Goal: Task Accomplishment & Management: Manage account settings

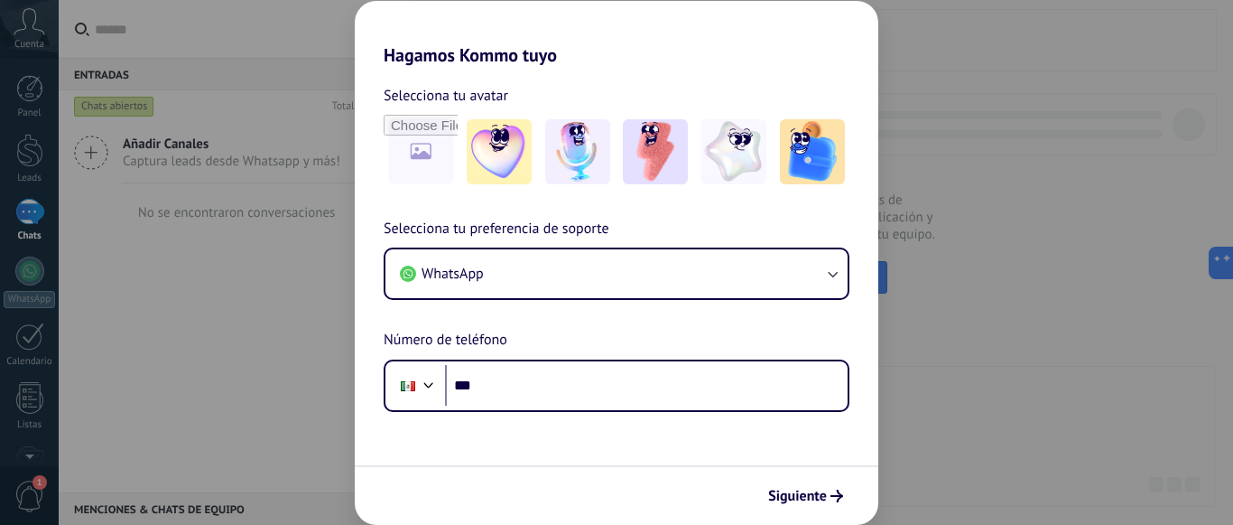
click at [24, 145] on div "Hagamos Kommo tuyo Selecciona tu avatar Selecciona tu preferencia de soporte Wh…" at bounding box center [616, 262] width 1233 height 525
click at [971, 163] on div "Hagamos Kommo tuyo Selecciona tu avatar Selecciona tu preferencia de soporte Wh…" at bounding box center [616, 262] width 1233 height 525
click at [488, 149] on img at bounding box center [499, 151] width 65 height 65
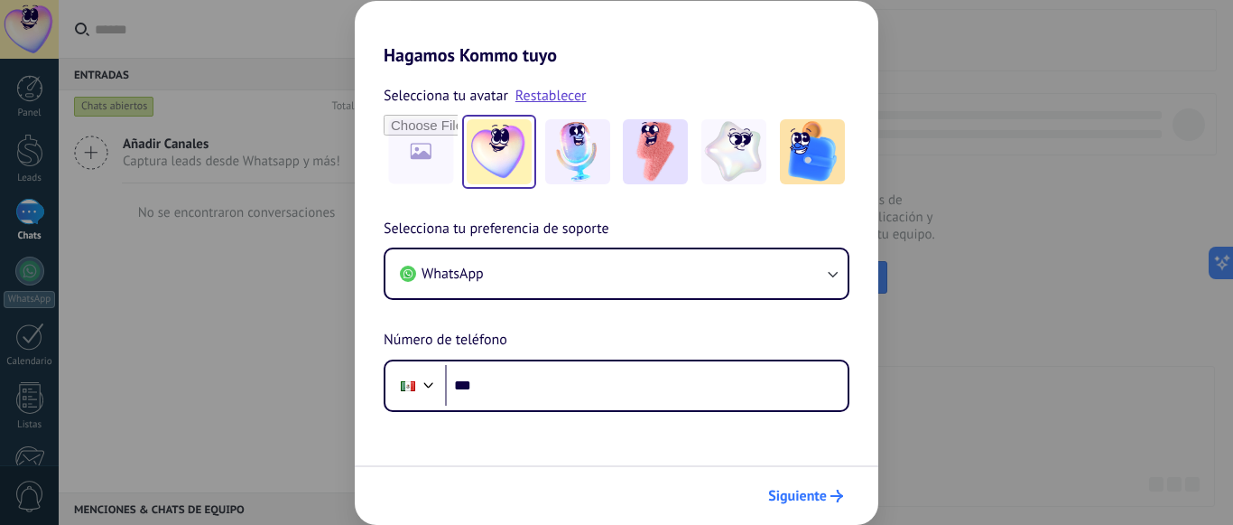
click at [819, 489] on span "Siguiente" at bounding box center [797, 495] width 59 height 13
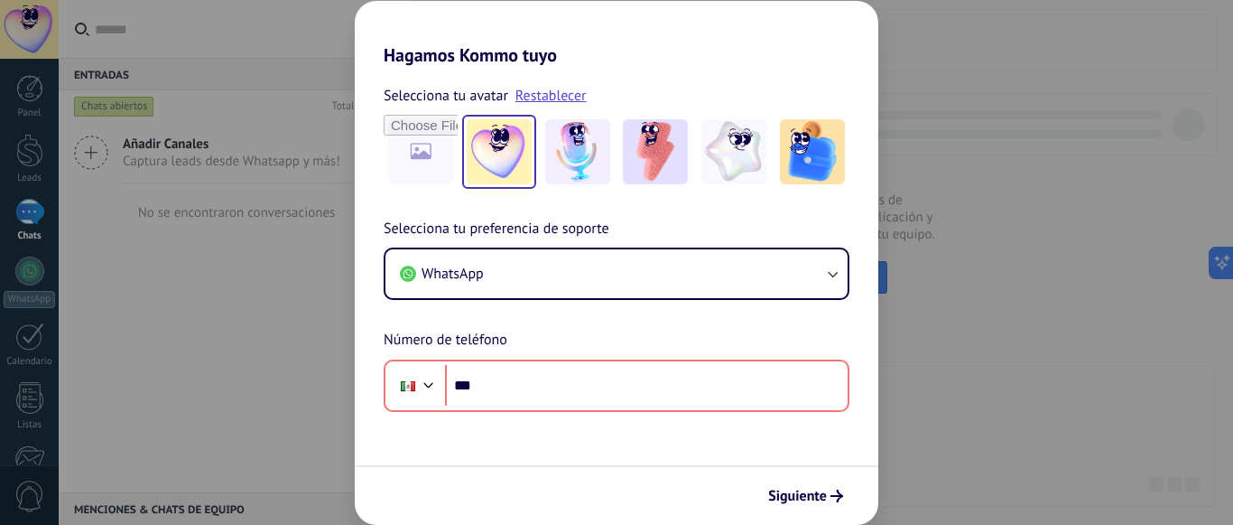
click at [135, 240] on div "Hagamos Kommo tuyo Selecciona tu avatar Restablecer Selecciona tu preferencia d…" at bounding box center [616, 262] width 1233 height 525
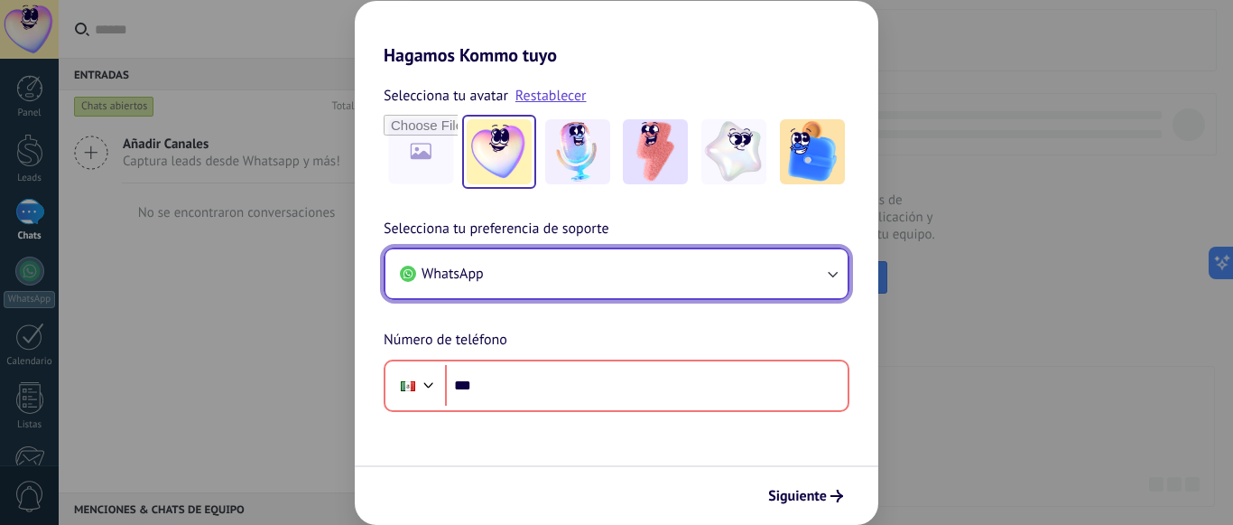
click at [580, 267] on button "WhatsApp" at bounding box center [617, 273] width 462 height 49
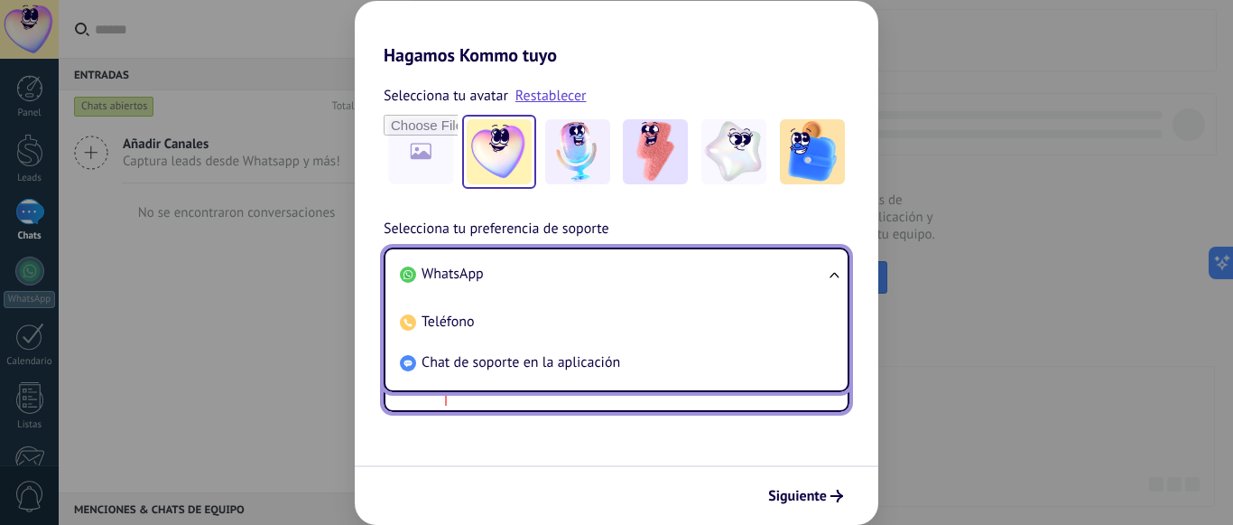
click at [542, 394] on input "***" at bounding box center [646, 386] width 403 height 42
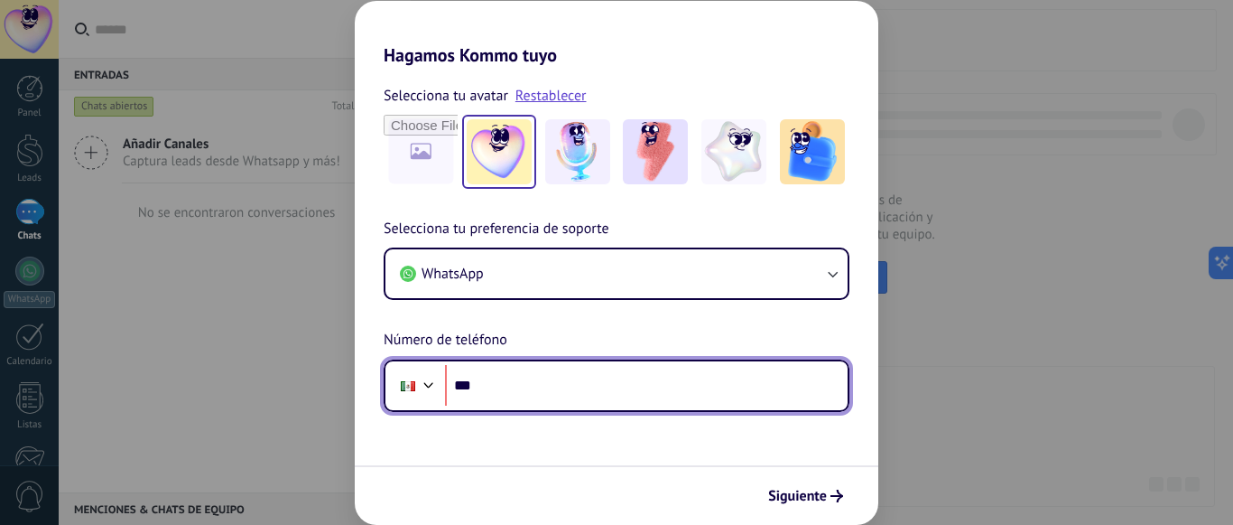
click at [542, 394] on input "***" at bounding box center [646, 386] width 403 height 42
type input "**********"
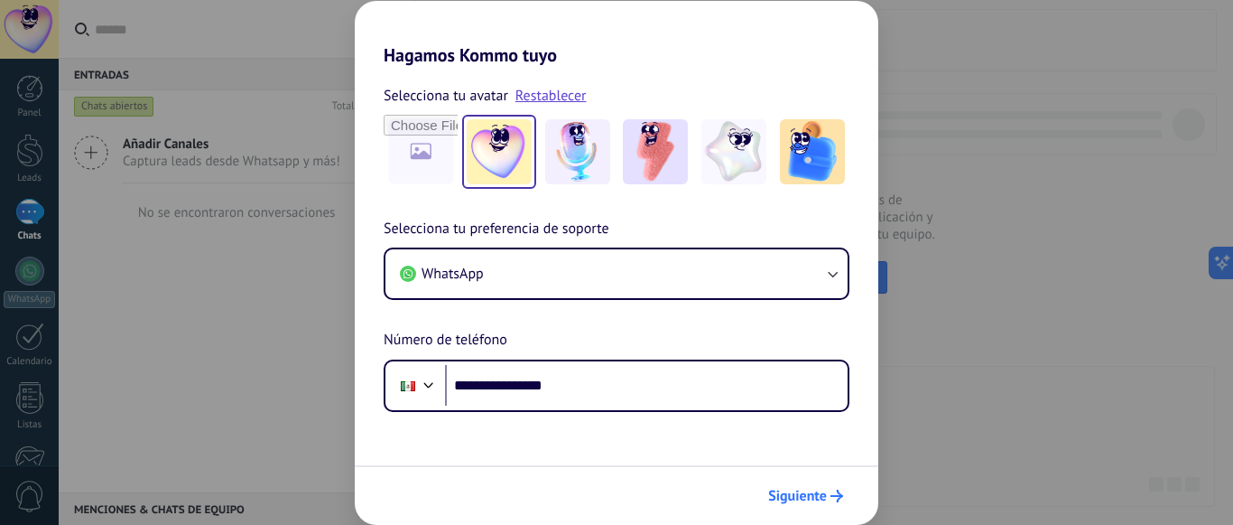
click at [813, 490] on span "Siguiente" at bounding box center [797, 495] width 59 height 13
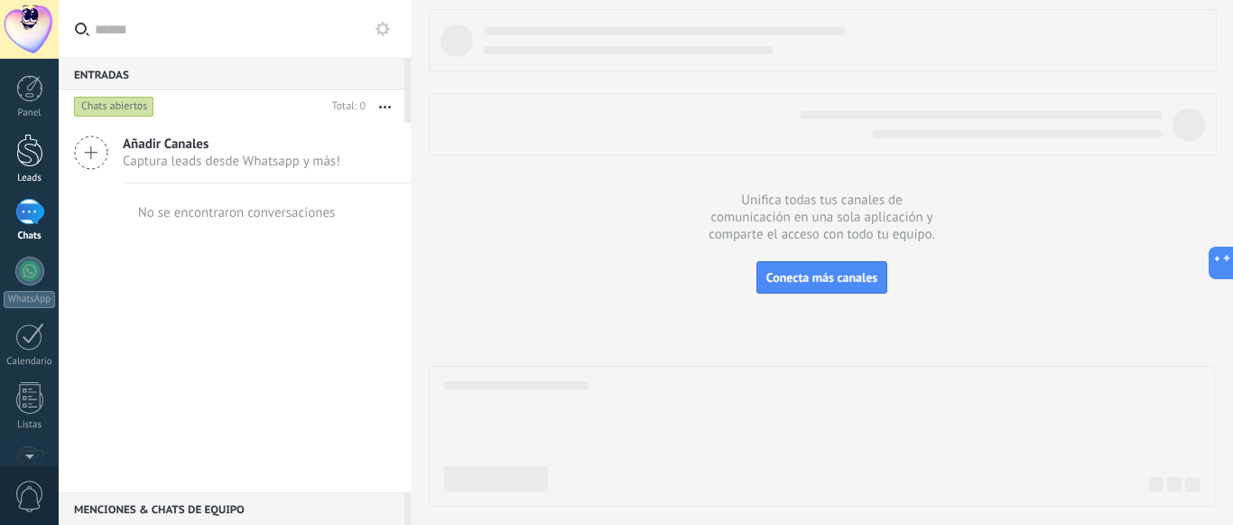
click at [42, 164] on div at bounding box center [29, 150] width 27 height 33
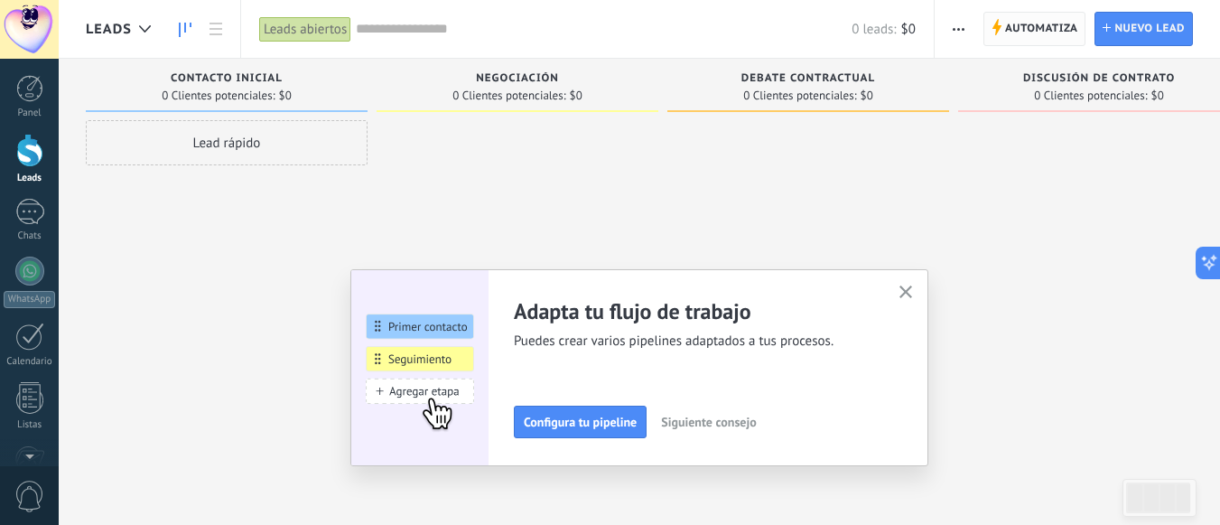
click at [1045, 37] on span "Automatiza" at bounding box center [1041, 29] width 73 height 33
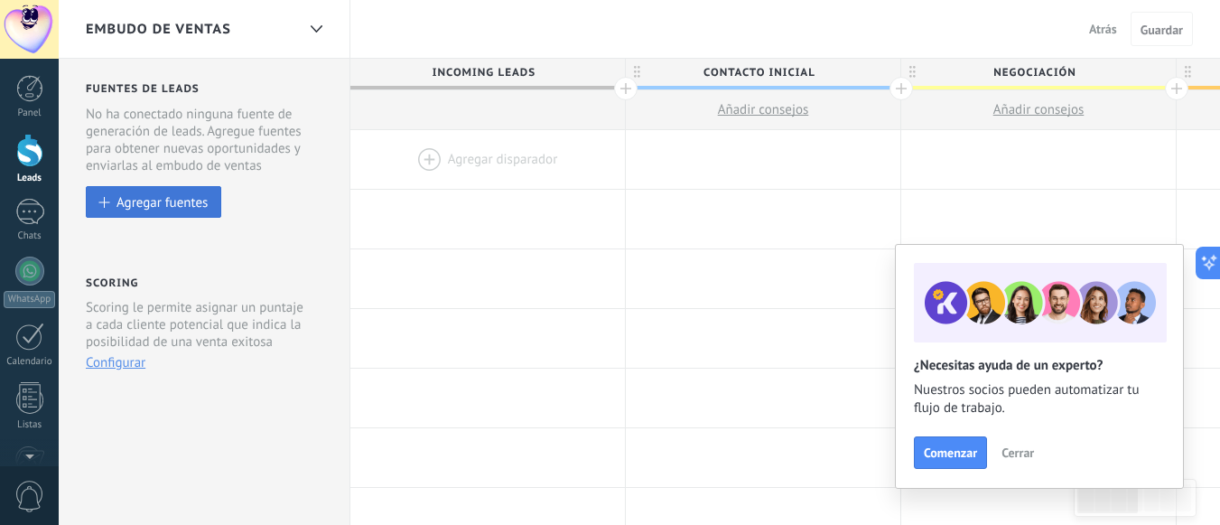
click at [172, 206] on div "Agregar fuentes" at bounding box center [161, 201] width 91 height 15
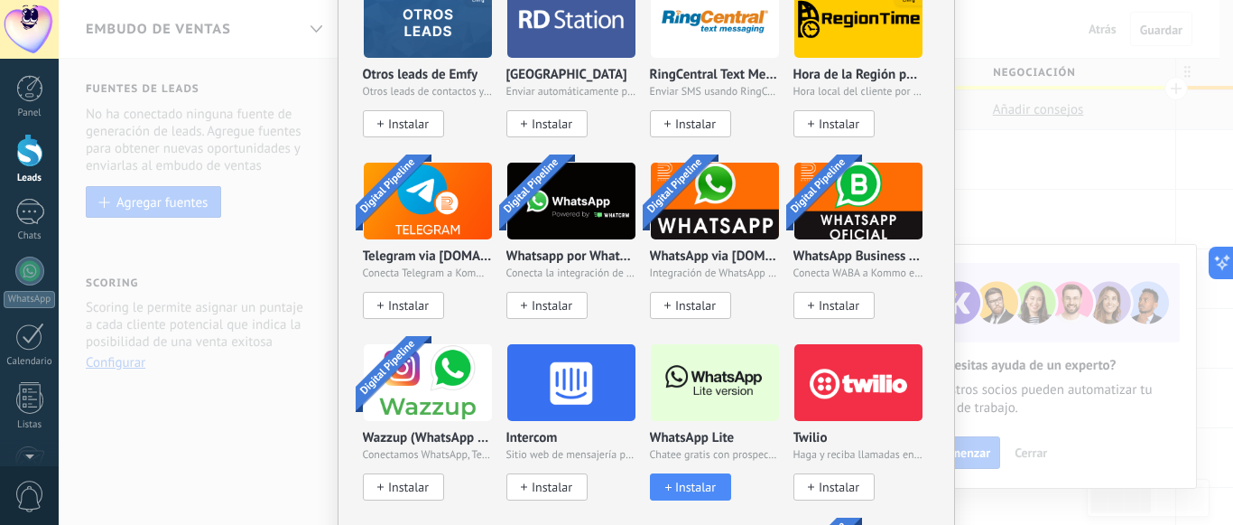
scroll to position [1448, 0]
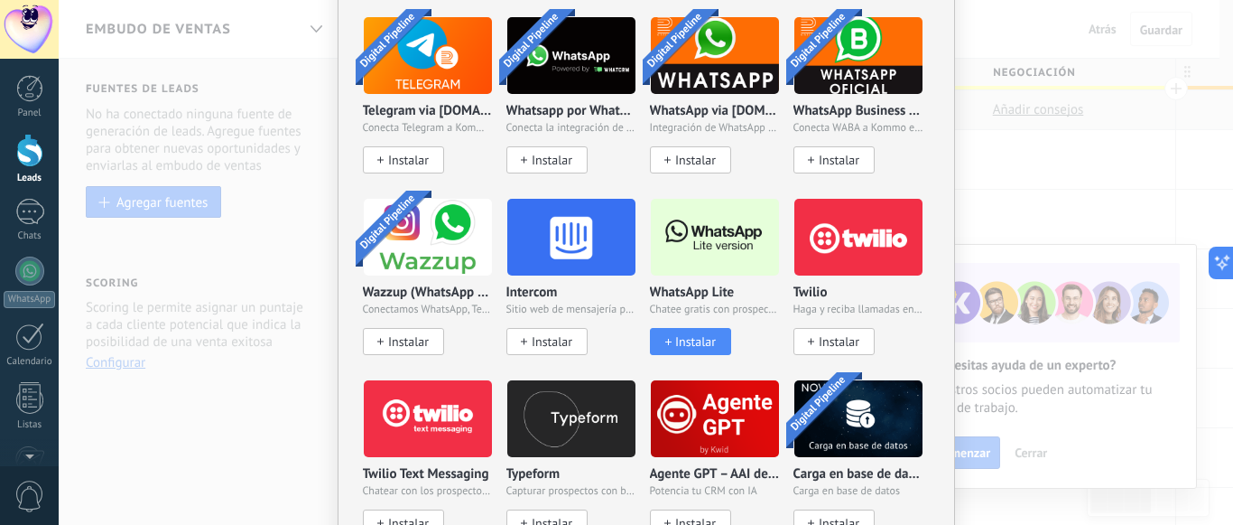
click at [707, 334] on span "Instalar" at bounding box center [695, 341] width 41 height 15
click at [697, 338] on span "Instalar" at bounding box center [695, 341] width 41 height 15
click at [714, 249] on img at bounding box center [715, 237] width 128 height 88
click at [703, 287] on p "WhatsApp Lite" at bounding box center [692, 292] width 85 height 15
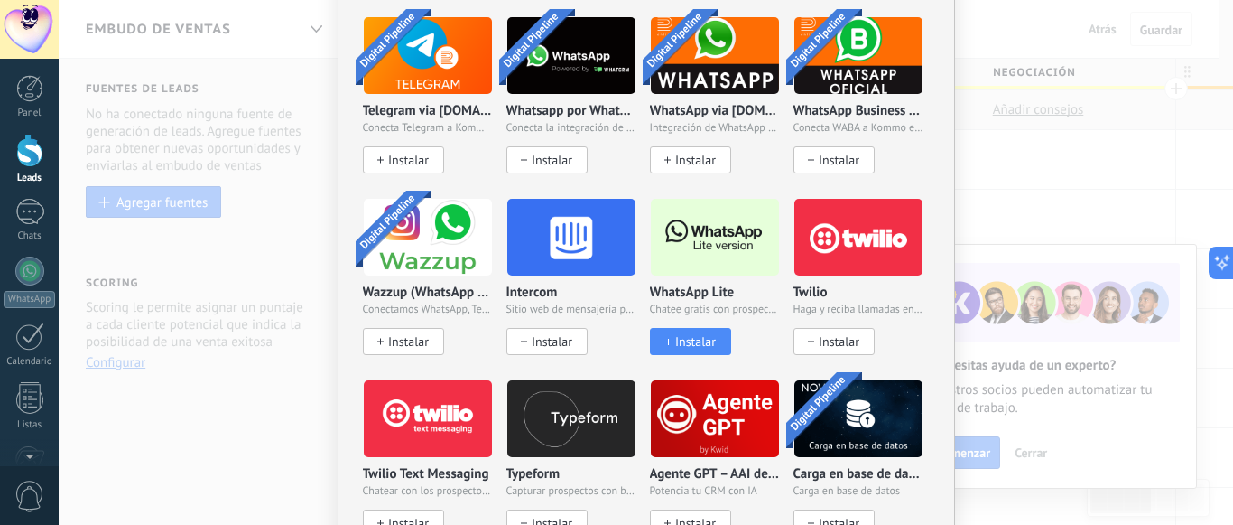
click at [703, 287] on p "WhatsApp Lite" at bounding box center [692, 292] width 85 height 15
click at [711, 344] on span "Instalar" at bounding box center [695, 341] width 41 height 15
click at [998, 309] on div "No hay resultados Fuentes de leads Agregar fuente Agregar fuentes Agregar fuent…" at bounding box center [646, 262] width 1175 height 525
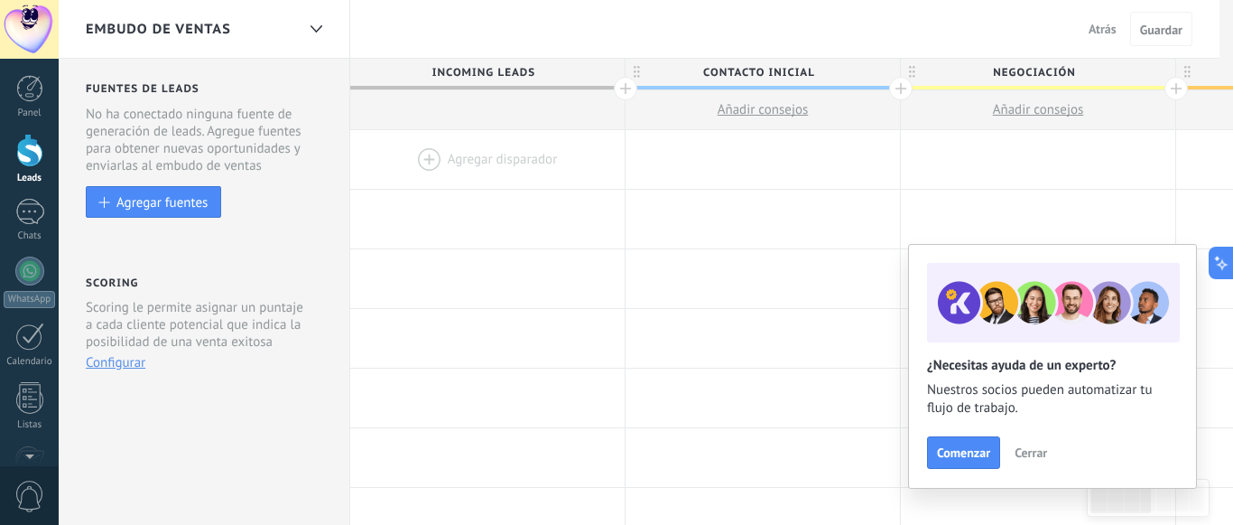
scroll to position [0, 0]
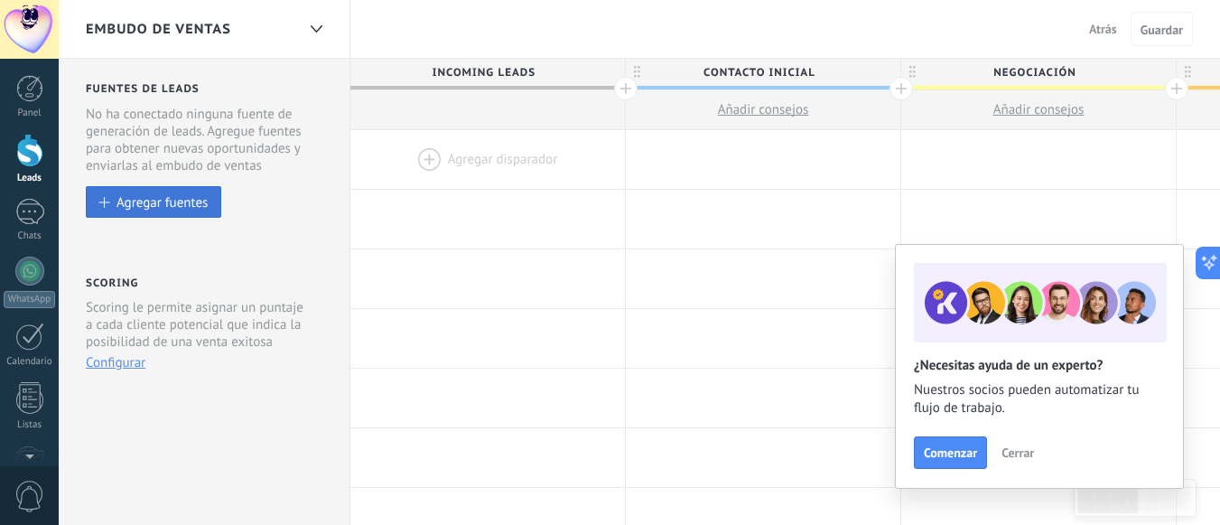
click at [179, 205] on div "Agregar fuentes" at bounding box center [161, 201] width 91 height 15
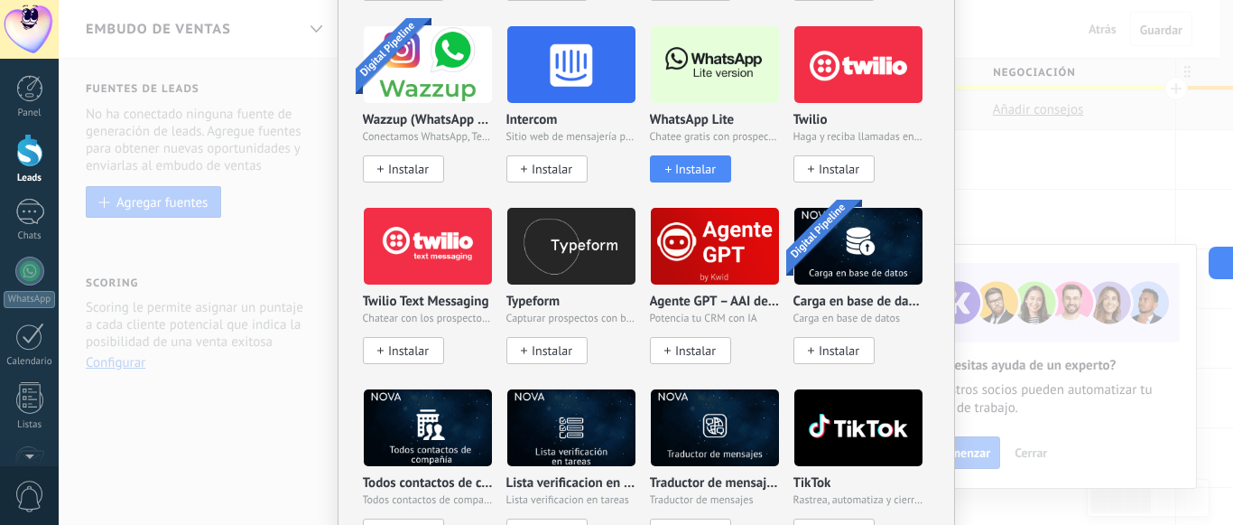
scroll to position [1621, 0]
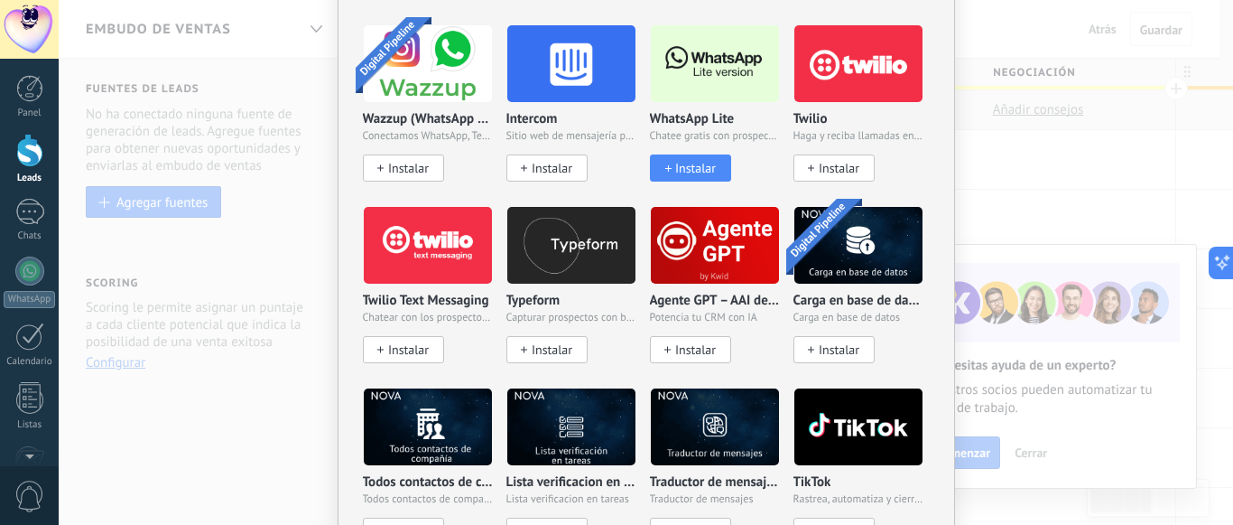
click at [705, 143] on div "WhatsApp Lite Chatee gratis con prospectos en WhatsApp Instalar" at bounding box center [715, 147] width 130 height 70
click at [710, 165] on span "Instalar" at bounding box center [695, 168] width 41 height 15
click at [686, 73] on img at bounding box center [715, 64] width 128 height 88
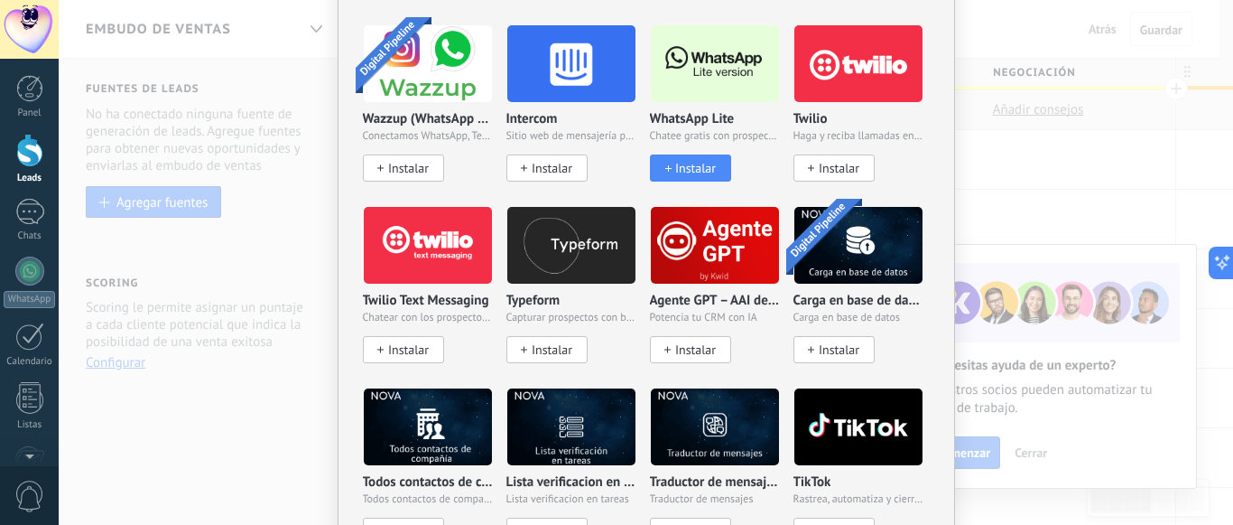
click at [686, 73] on img at bounding box center [715, 64] width 128 height 88
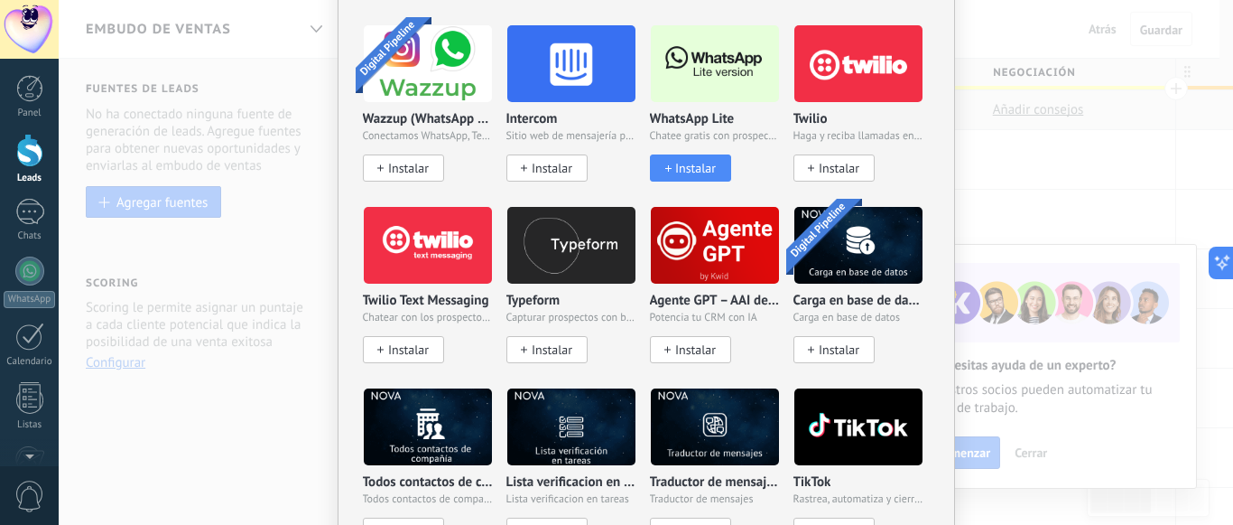
click at [707, 154] on button "Instalar" at bounding box center [690, 167] width 81 height 27
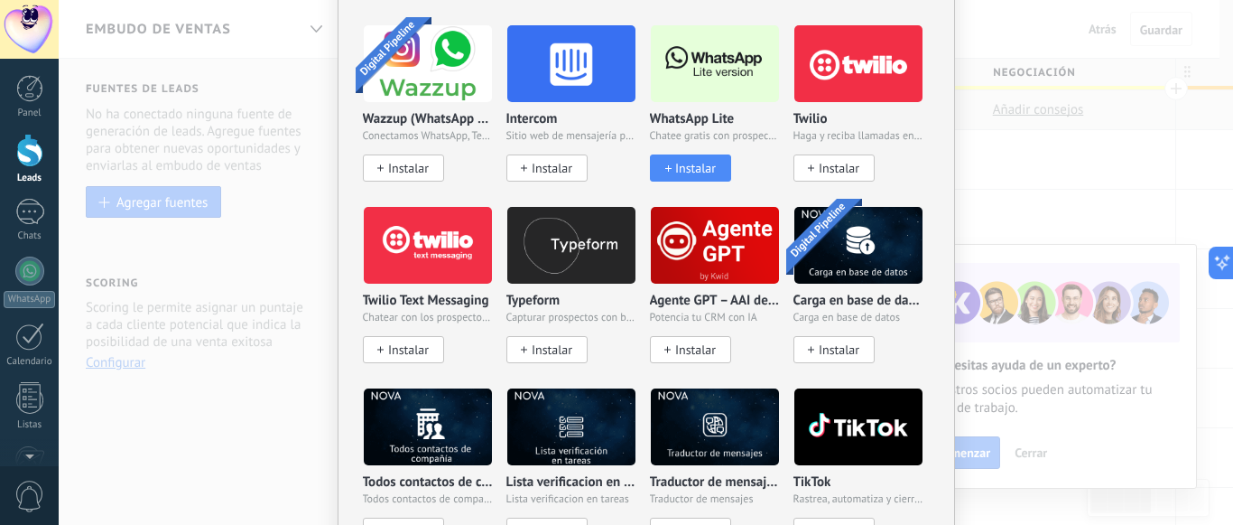
click at [707, 154] on button "Instalar" at bounding box center [690, 167] width 81 height 27
click at [711, 161] on span "Instalar" at bounding box center [695, 168] width 41 height 15
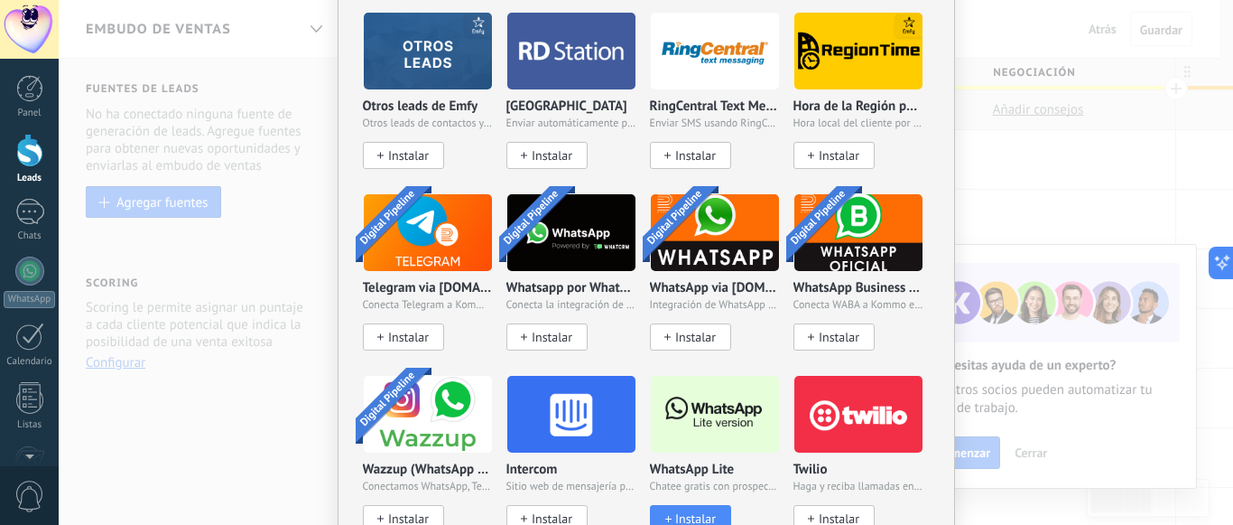
scroll to position [1434, 0]
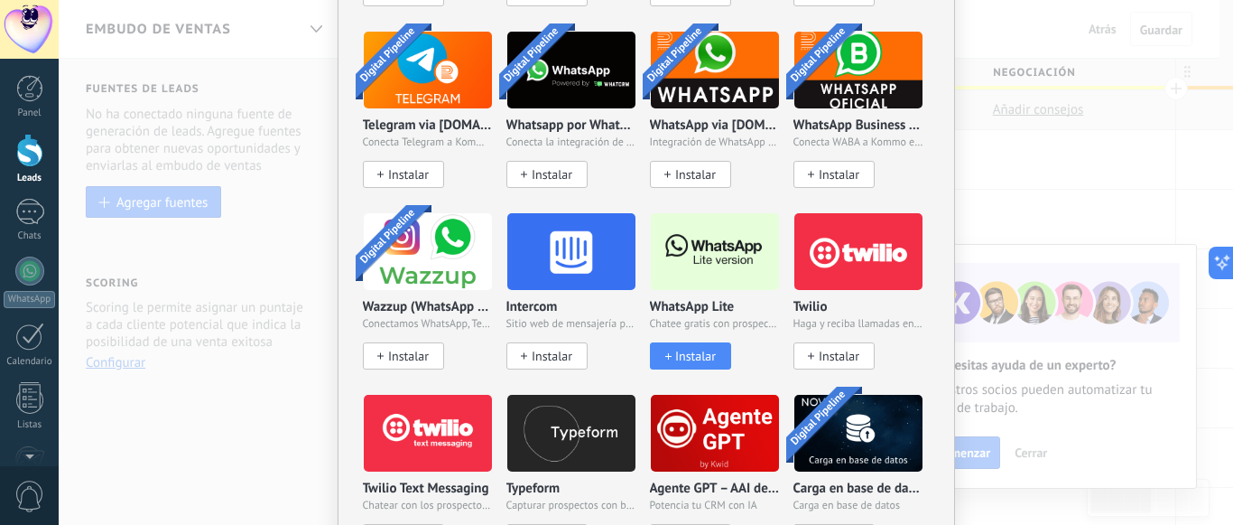
click at [696, 359] on button "Instalar" at bounding box center [690, 355] width 81 height 27
click at [695, 343] on button "Instalar" at bounding box center [690, 355] width 81 height 27
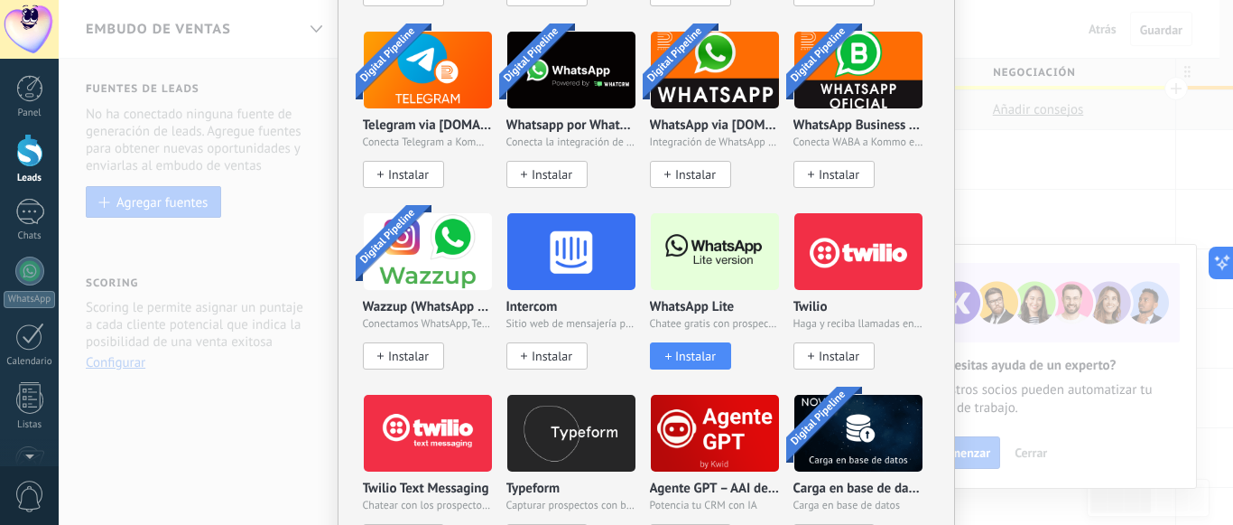
click at [695, 343] on button "Instalar" at bounding box center [690, 355] width 81 height 27
click at [1122, 125] on div "No hay resultados Fuentes de leads Agregar fuente Agregar fuentes Agregar fuent…" at bounding box center [646, 262] width 1175 height 525
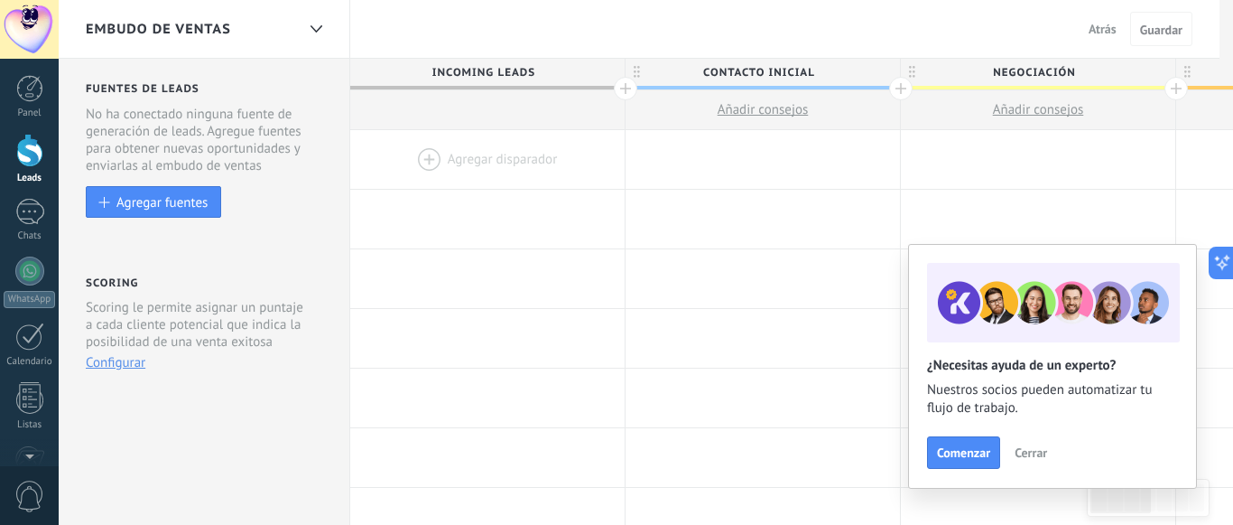
scroll to position [0, 0]
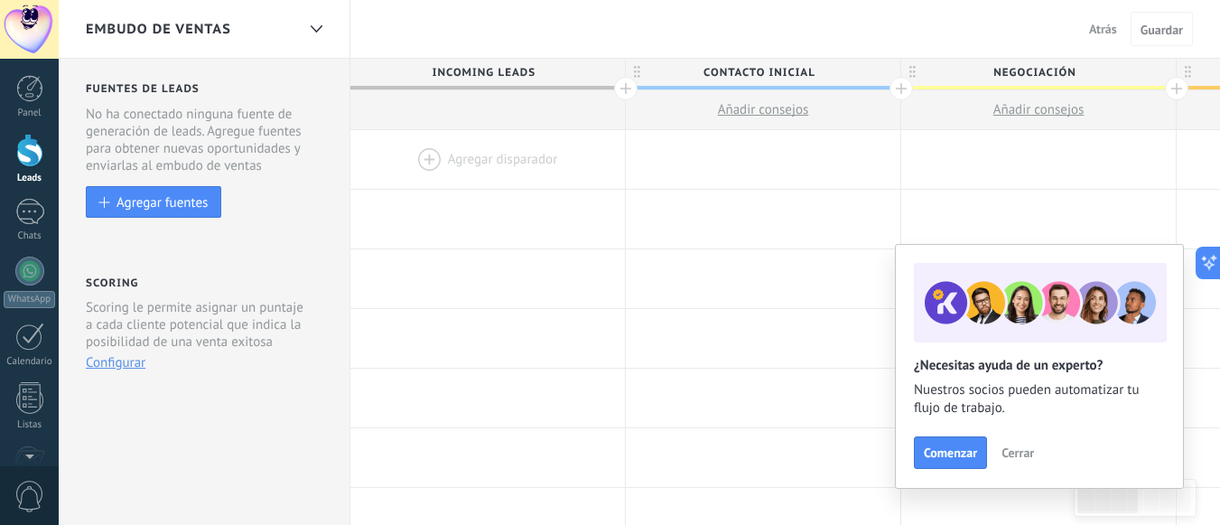
click at [1017, 454] on span "Cerrar" at bounding box center [1017, 452] width 33 height 13
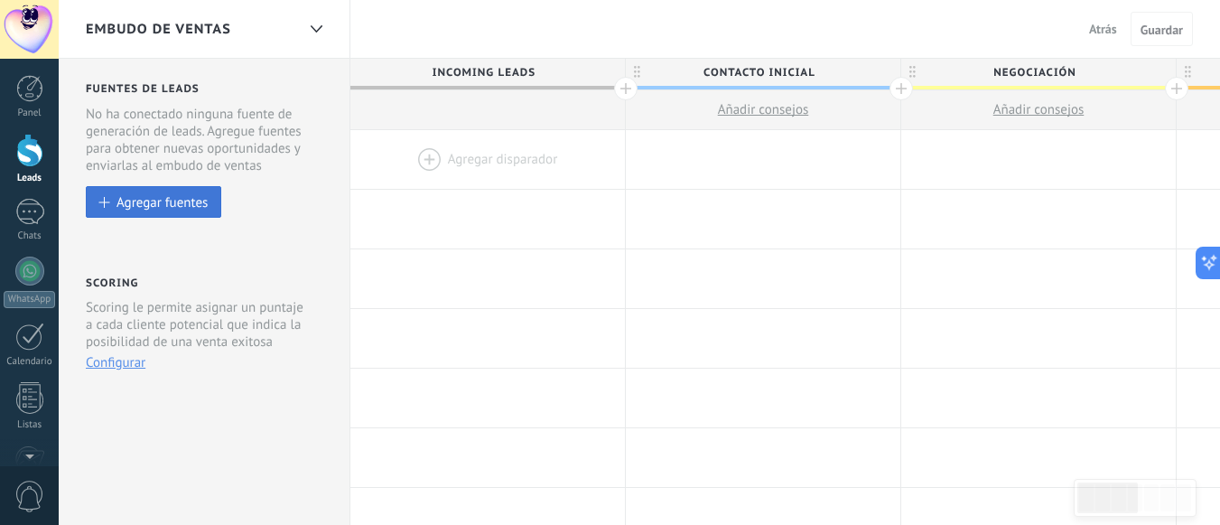
click at [146, 200] on div "Agregar fuentes" at bounding box center [161, 201] width 91 height 15
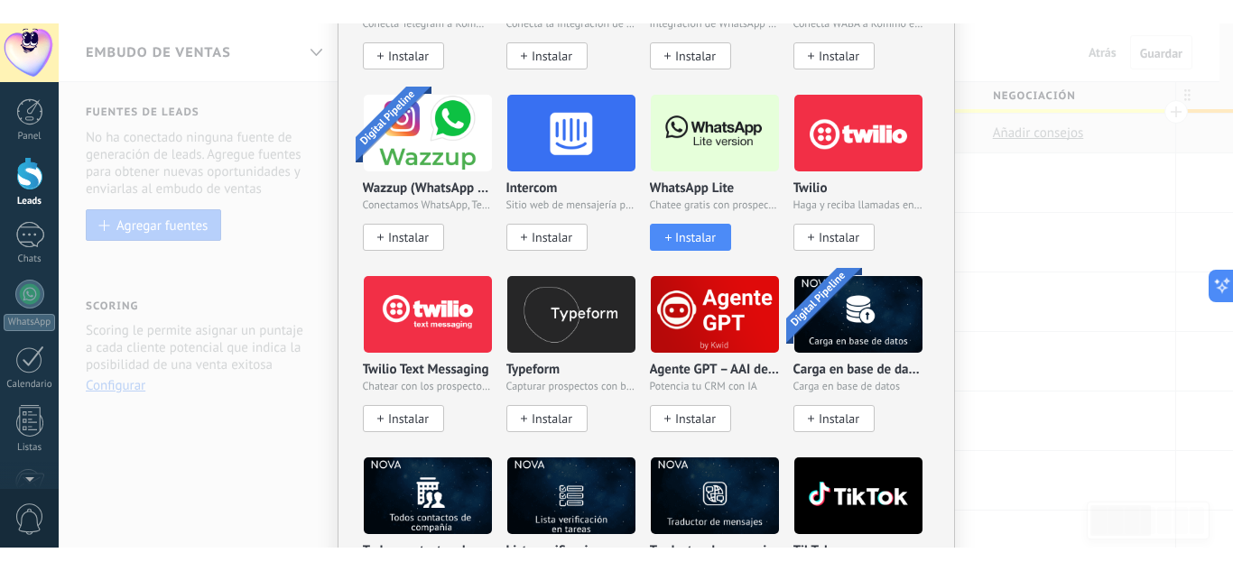
scroll to position [1580, 0]
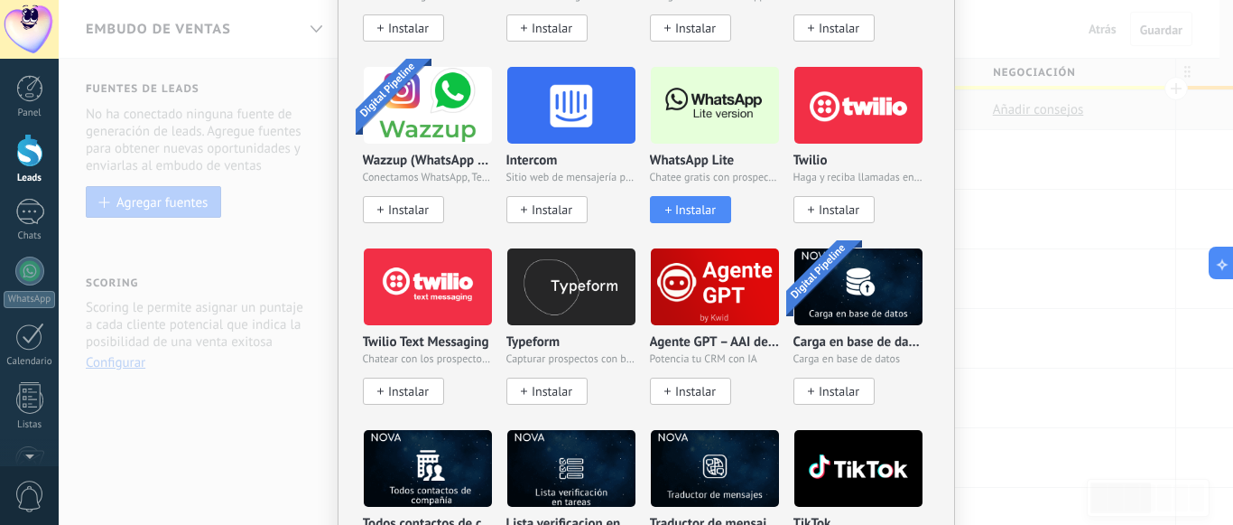
click at [672, 197] on button "Instalar" at bounding box center [690, 209] width 81 height 27
click at [688, 207] on span "Instalar" at bounding box center [695, 209] width 41 height 15
click at [690, 202] on span "Instalar" at bounding box center [695, 209] width 41 height 15
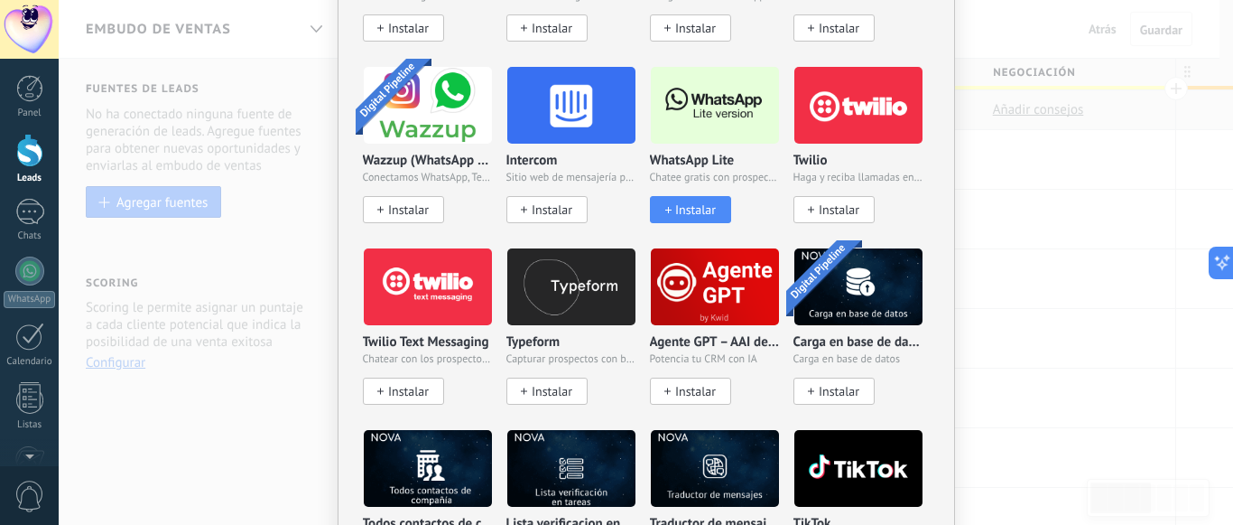
click at [690, 202] on span "Instalar" at bounding box center [695, 209] width 41 height 15
click at [694, 113] on img at bounding box center [715, 105] width 128 height 88
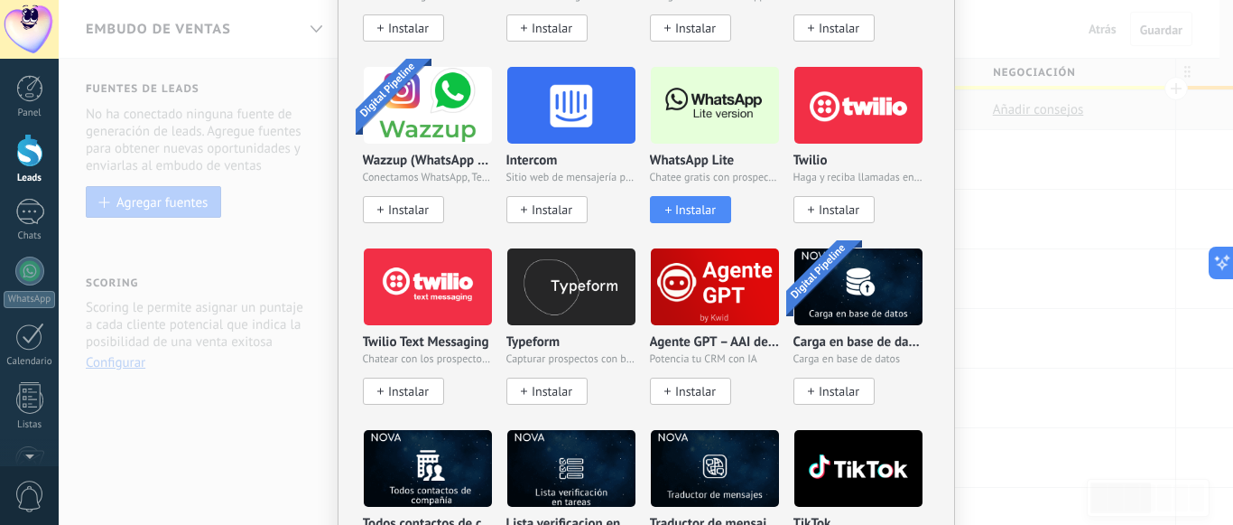
click at [694, 113] on img at bounding box center [715, 105] width 128 height 88
click at [703, 202] on span "Instalar" at bounding box center [695, 209] width 41 height 15
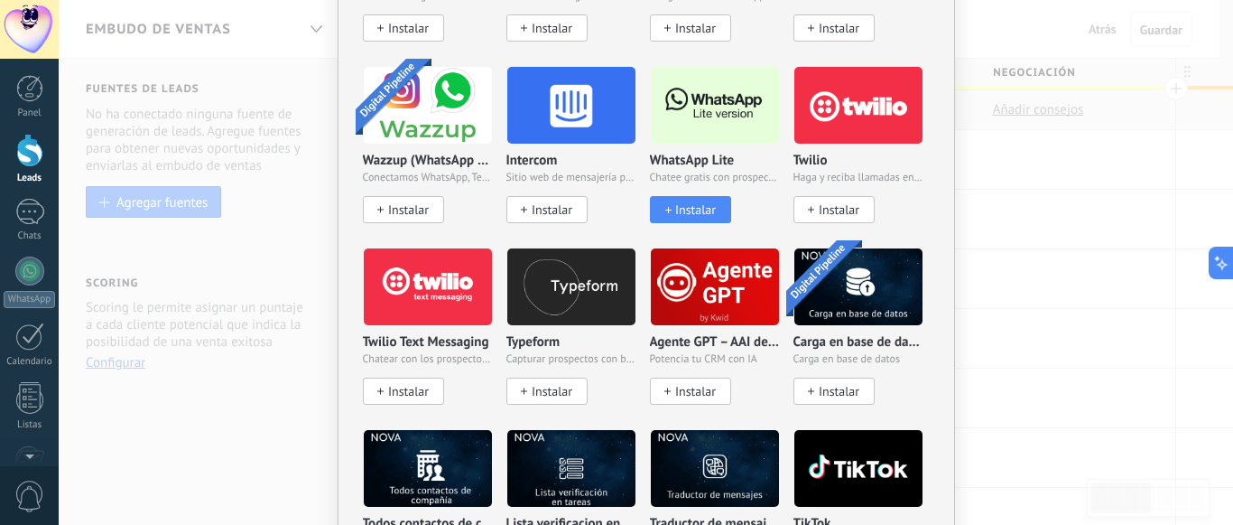
click at [703, 202] on span "Instalar" at bounding box center [695, 209] width 41 height 15
click at [692, 202] on span "Instalar" at bounding box center [695, 209] width 41 height 15
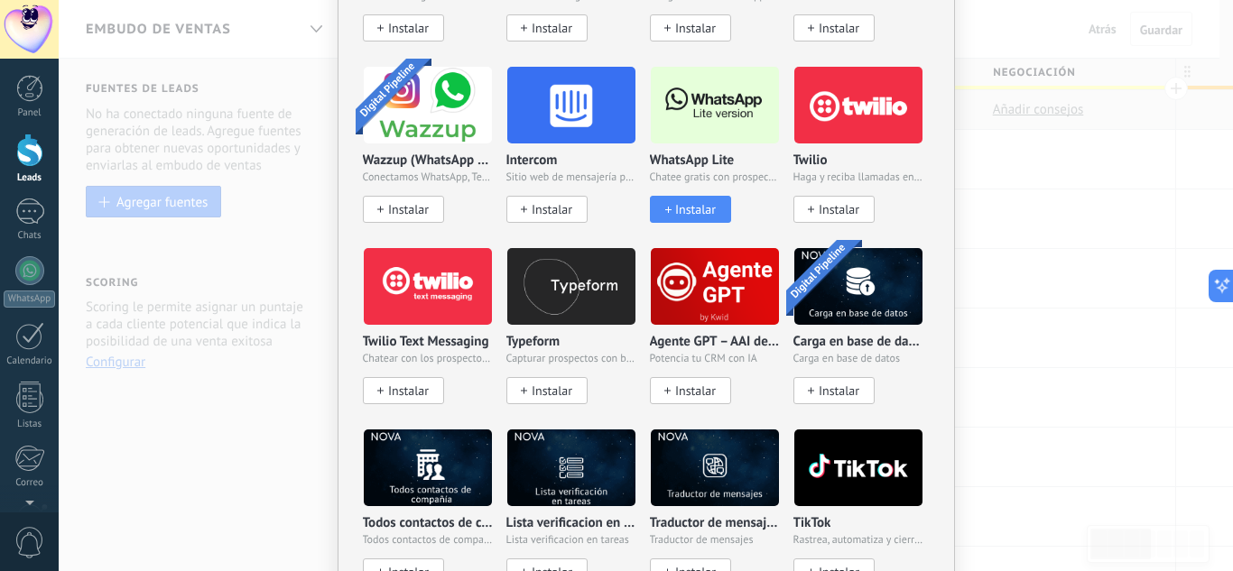
click at [711, 203] on span "Instalar" at bounding box center [695, 209] width 41 height 15
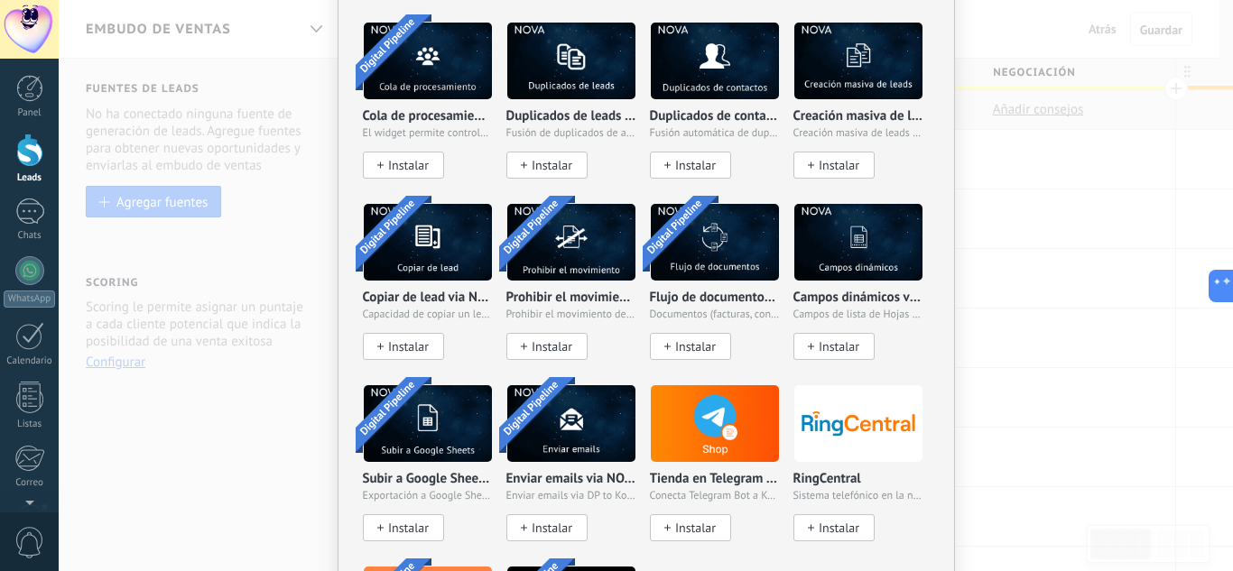
scroll to position [3508, 0]
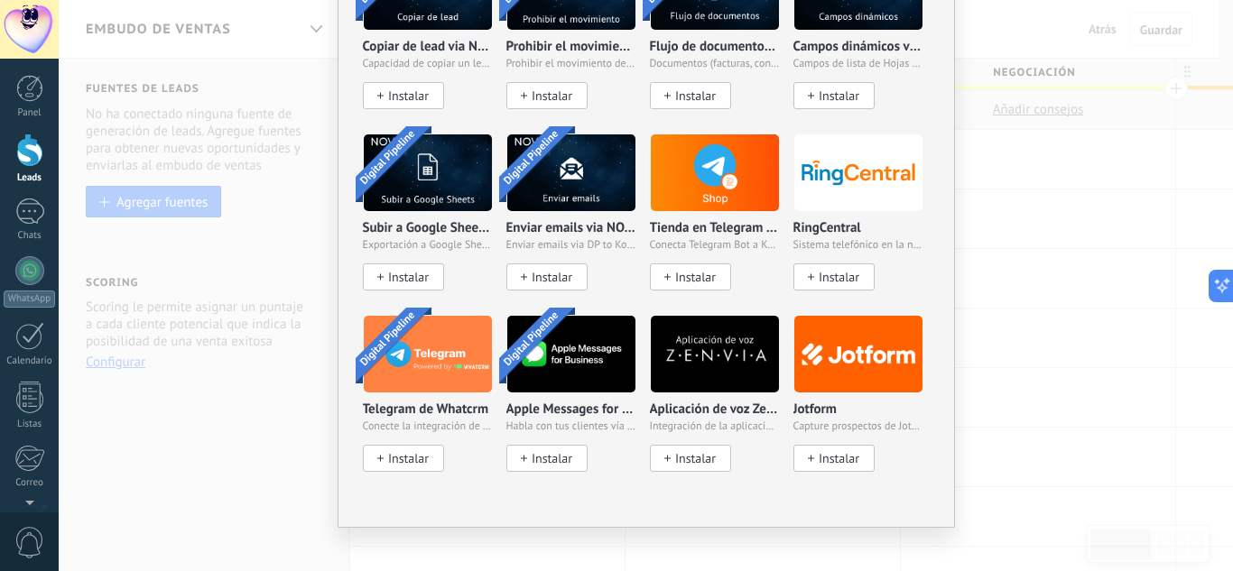
click at [1067, 370] on div "No hay resultados Fuentes de leads Agregar fuente Agregar fuentes Agregar fuent…" at bounding box center [646, 285] width 1175 height 571
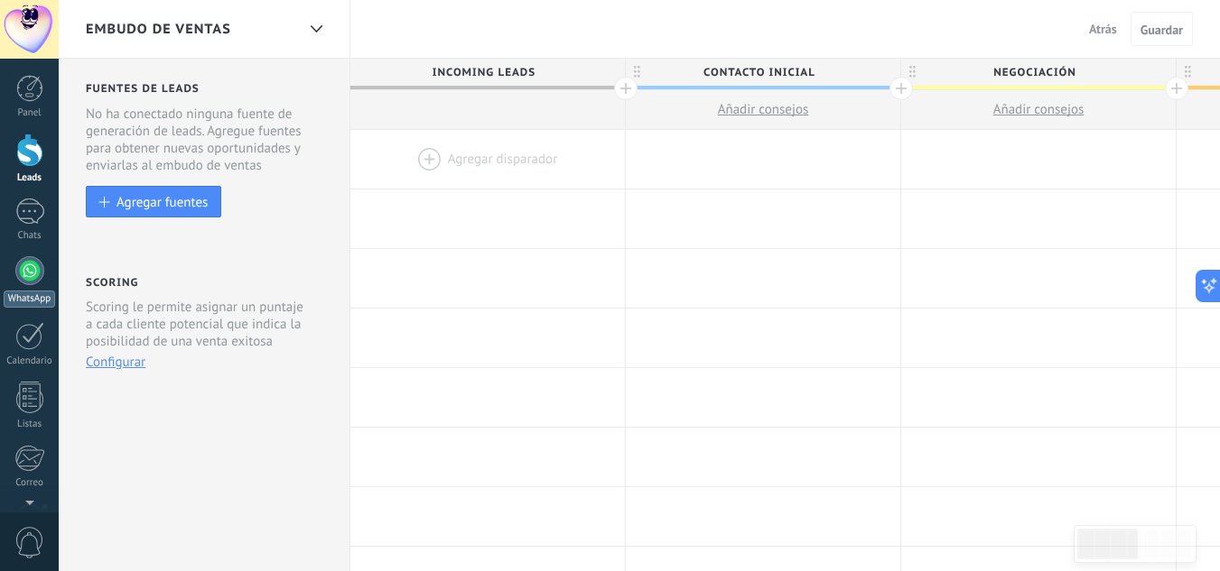
click at [33, 275] on div at bounding box center [29, 270] width 29 height 29
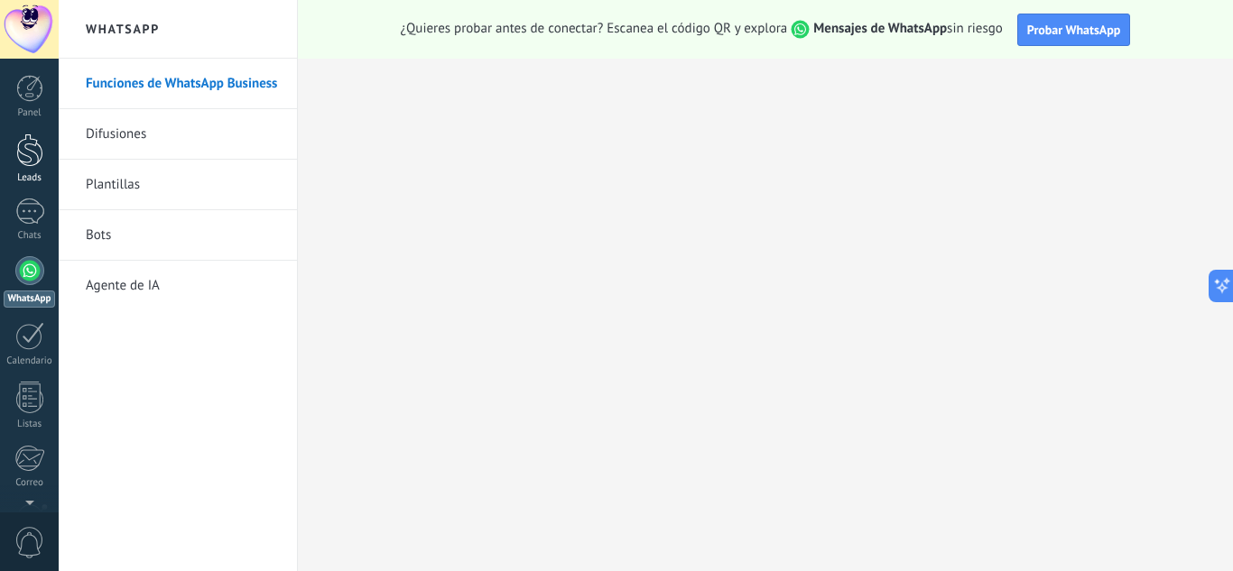
click at [38, 176] on div "Leads" at bounding box center [30, 178] width 52 height 12
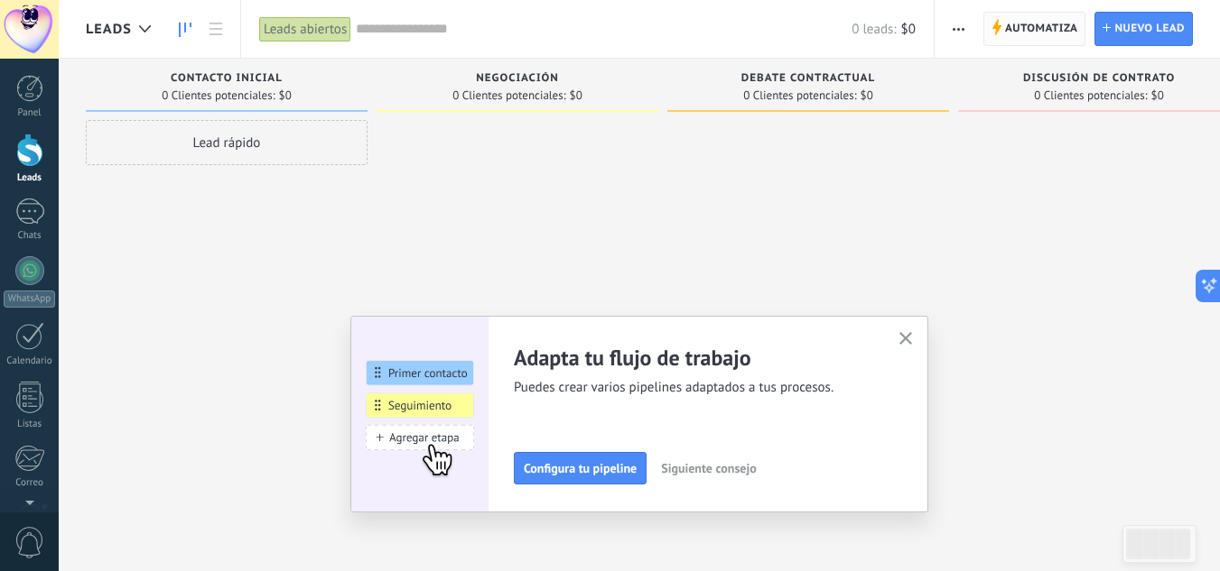
click at [1033, 37] on span "Automatiza" at bounding box center [1041, 29] width 73 height 33
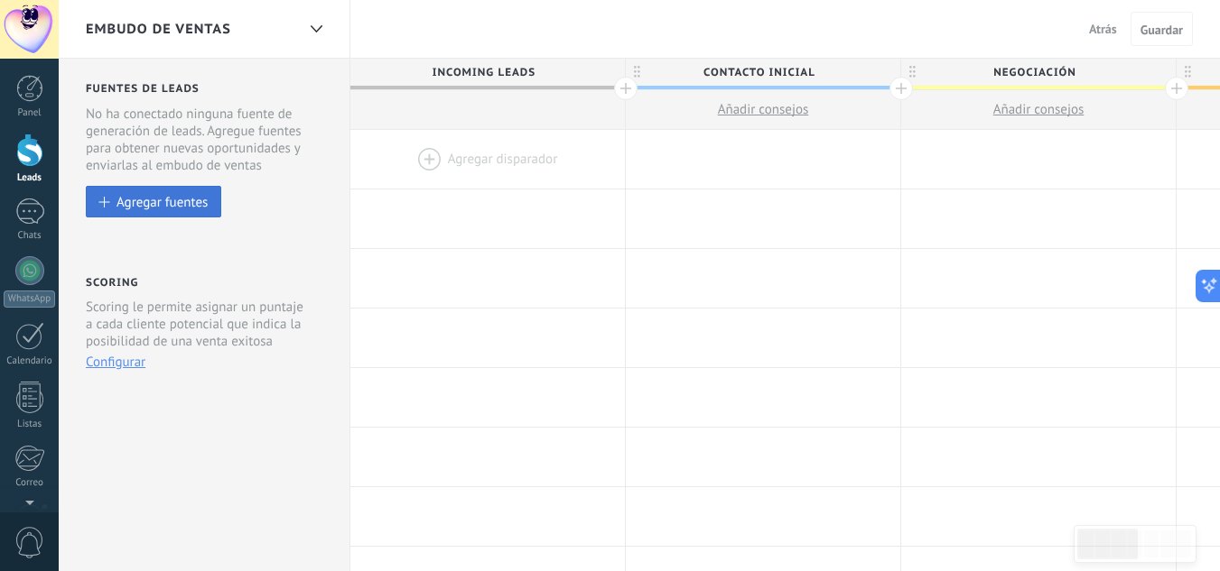
click at [169, 190] on button "Agregar fuentes" at bounding box center [153, 202] width 135 height 32
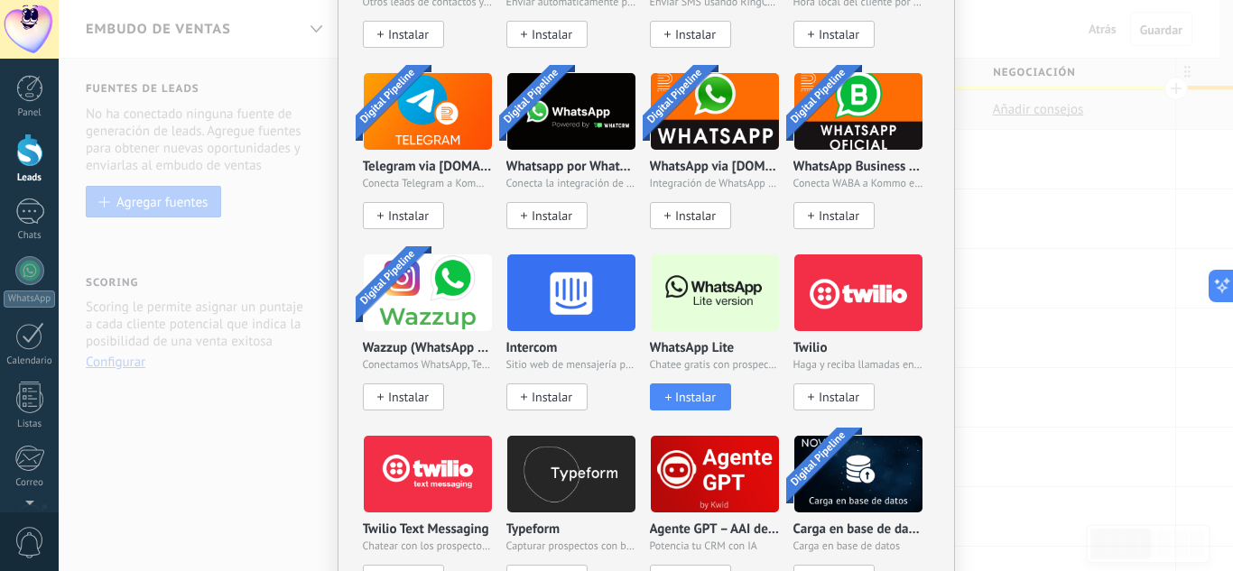
scroll to position [1355, 0]
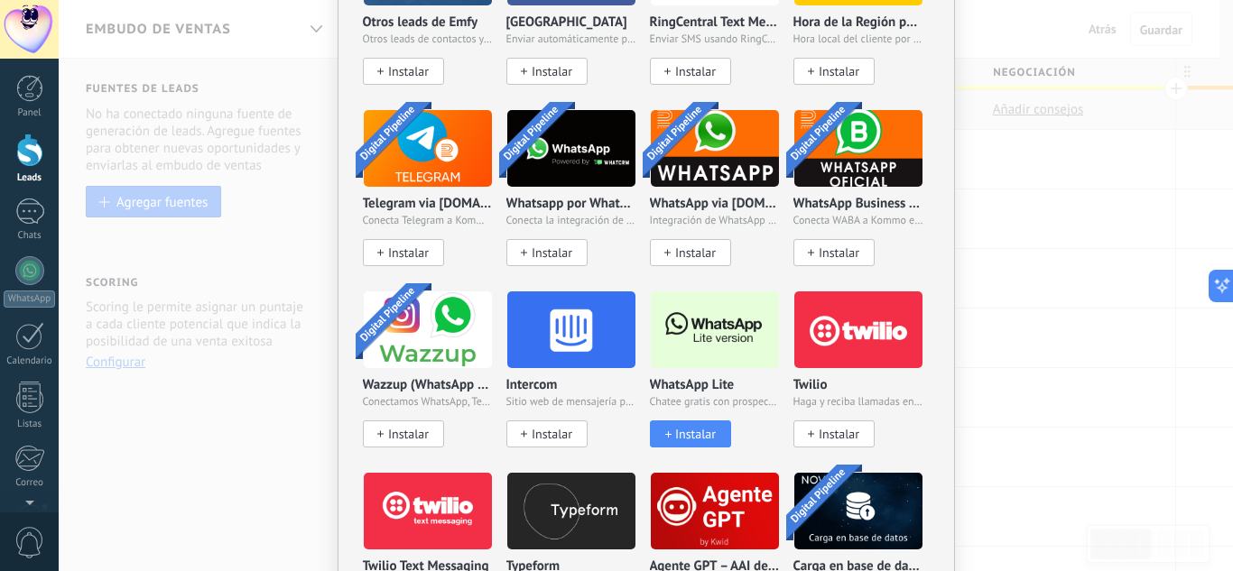
drag, startPoint x: 714, startPoint y: 341, endPoint x: 694, endPoint y: 339, distance: 19.9
click at [694, 339] on img at bounding box center [715, 330] width 128 height 88
click at [692, 427] on span "Instalar" at bounding box center [695, 434] width 41 height 15
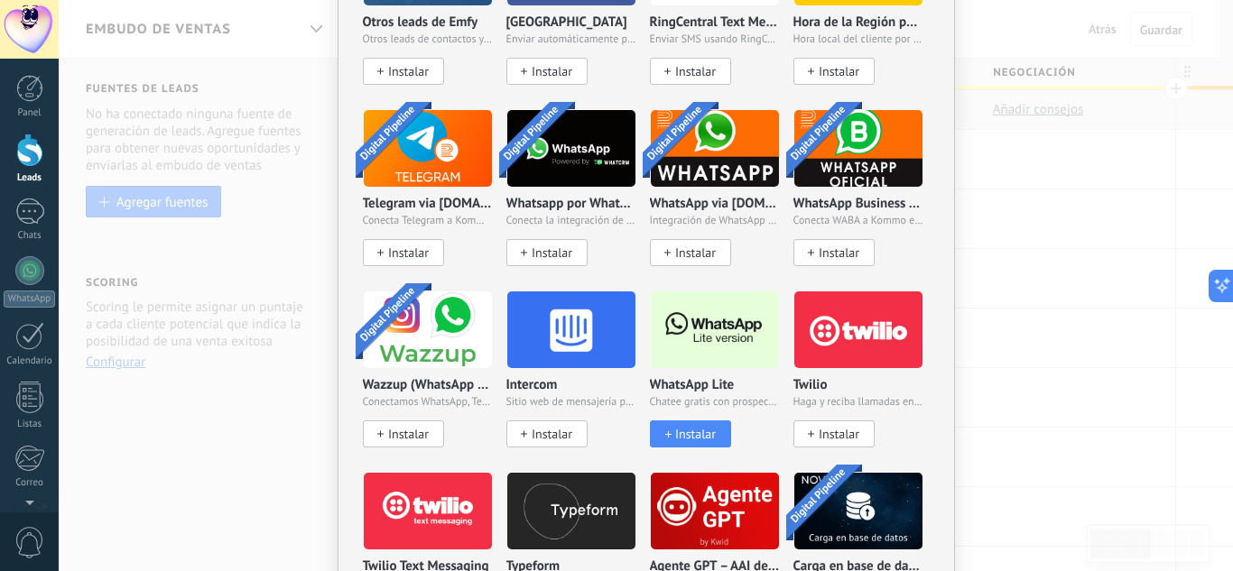
click at [692, 427] on span "Instalar" at bounding box center [695, 434] width 41 height 15
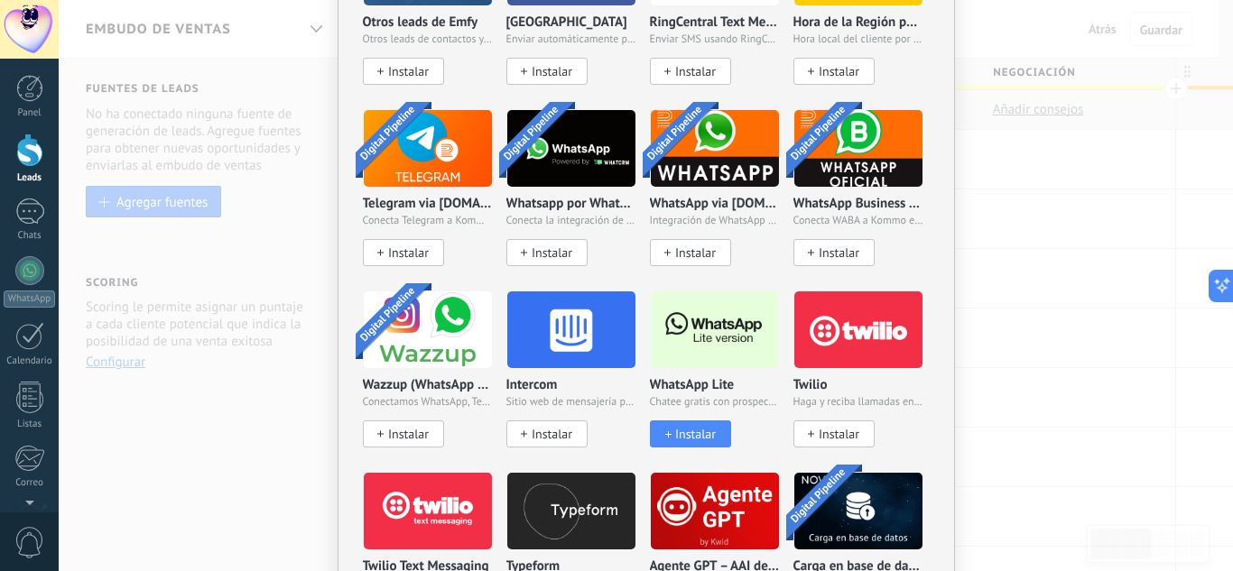
click at [692, 427] on span "Instalar" at bounding box center [695, 434] width 41 height 15
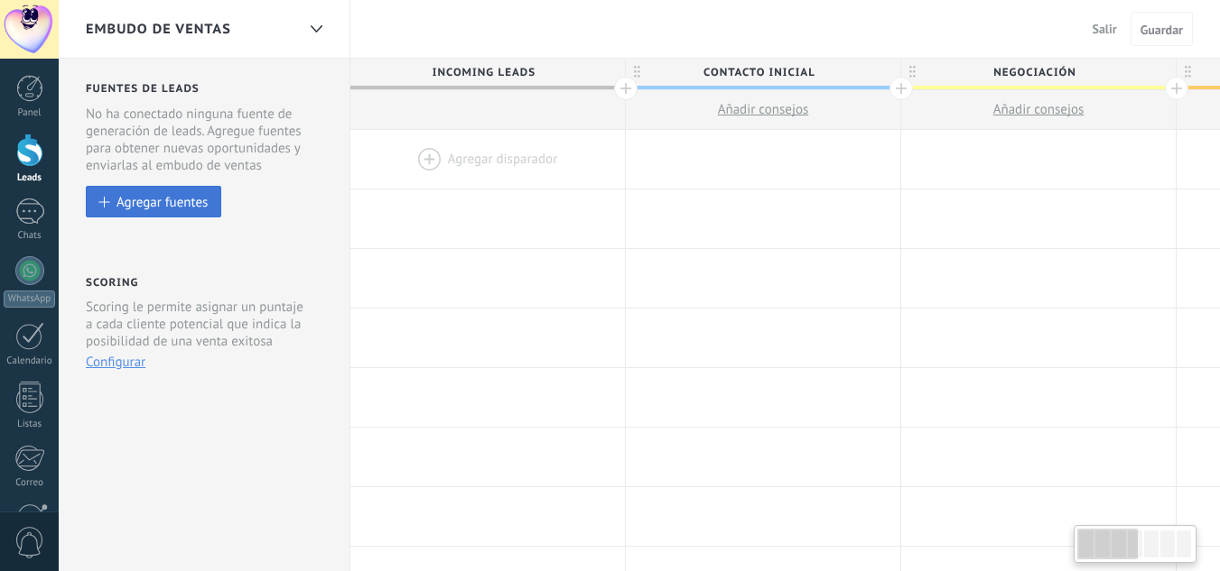
click at [199, 203] on div "Agregar fuentes" at bounding box center [161, 201] width 91 height 15
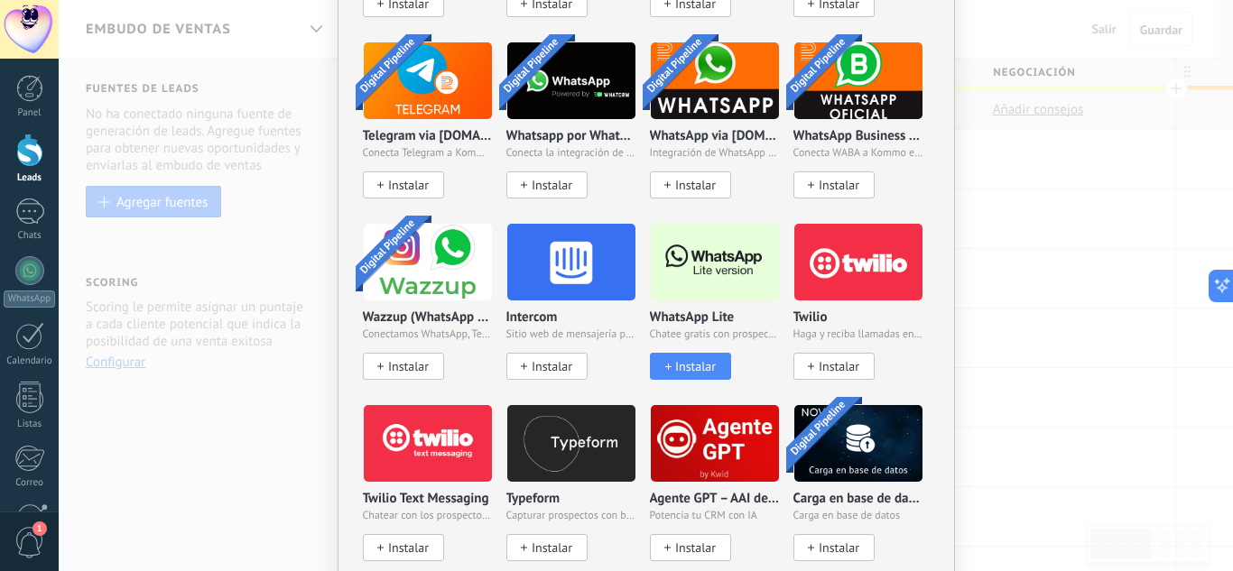
scroll to position [1406, 0]
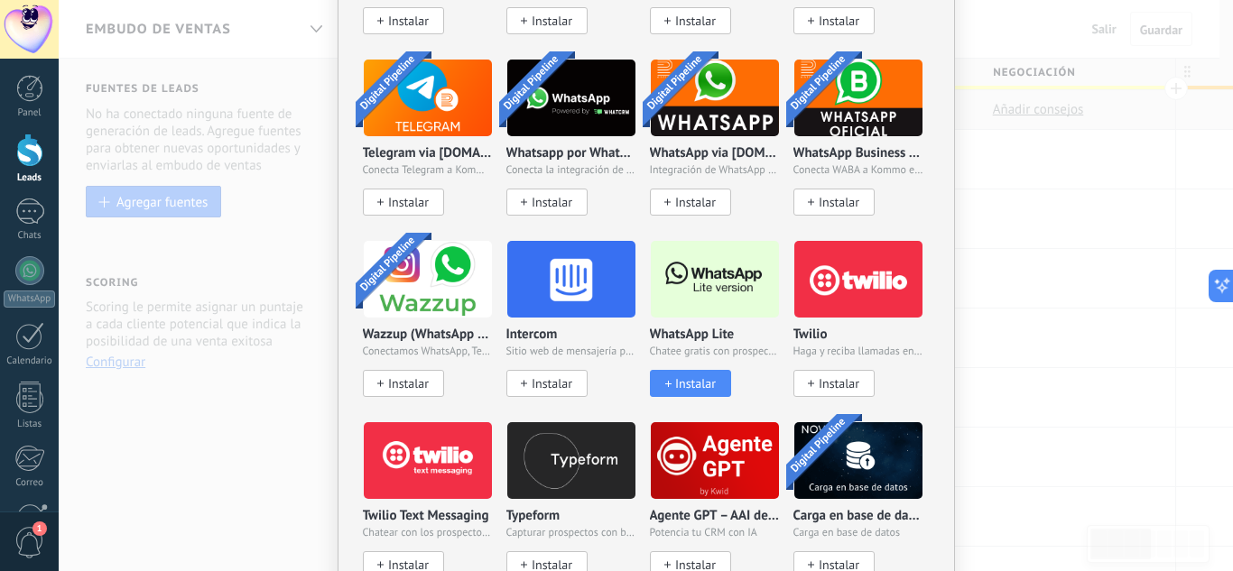
click at [696, 370] on button "Instalar" at bounding box center [690, 383] width 81 height 27
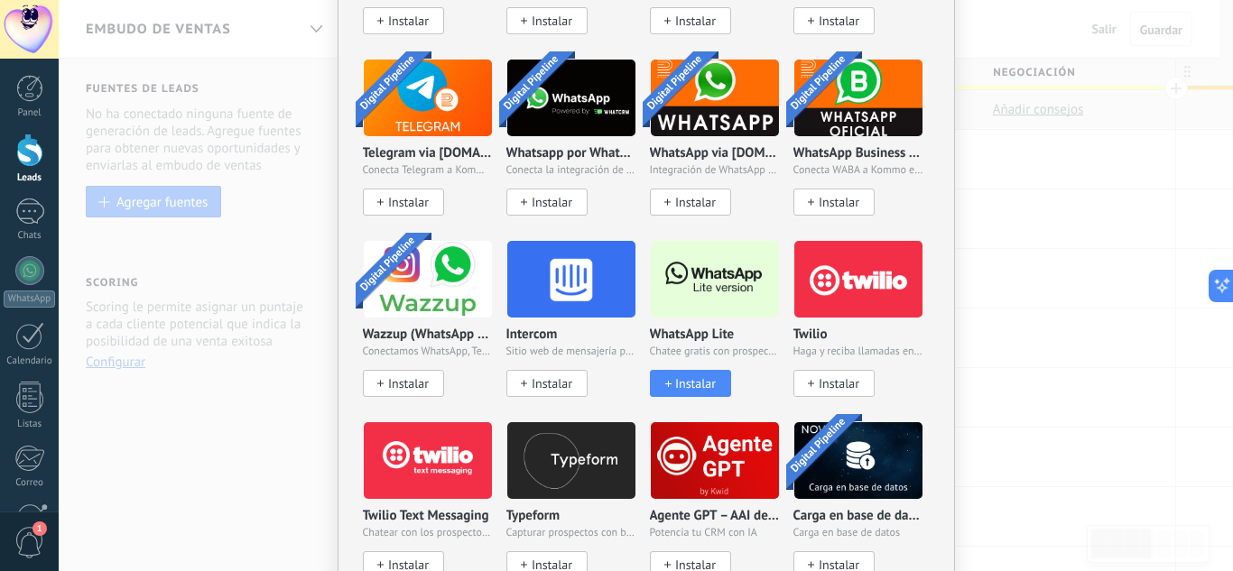
click at [696, 370] on button "Instalar" at bounding box center [690, 383] width 81 height 27
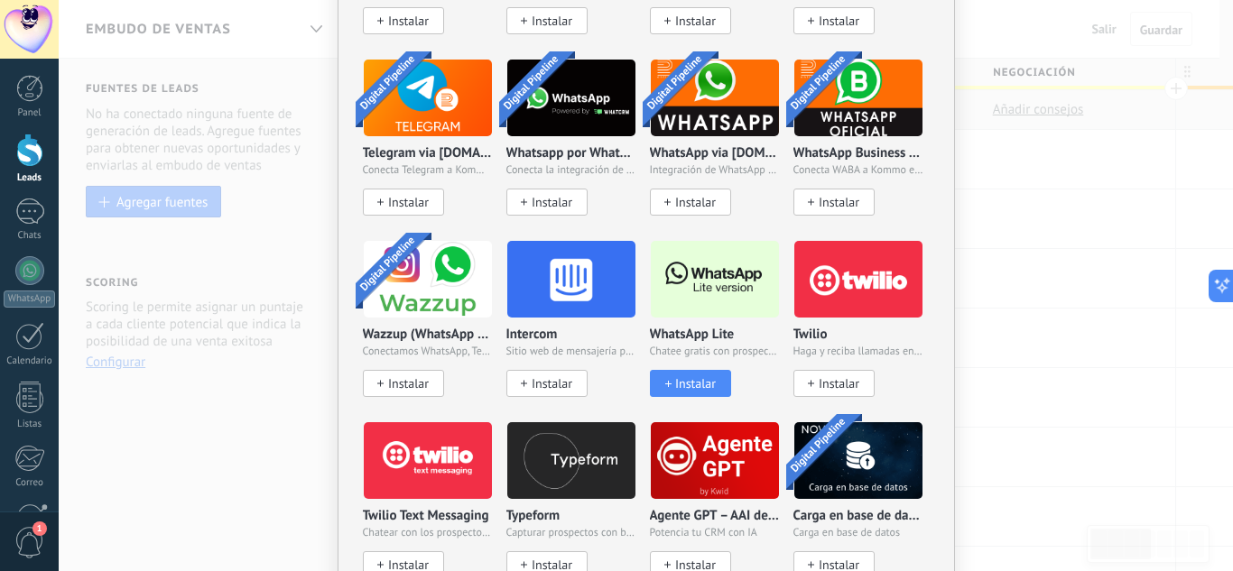
click at [696, 370] on button "Instalar" at bounding box center [690, 383] width 81 height 27
click at [720, 378] on div "Instalar" at bounding box center [689, 383] width 77 height 15
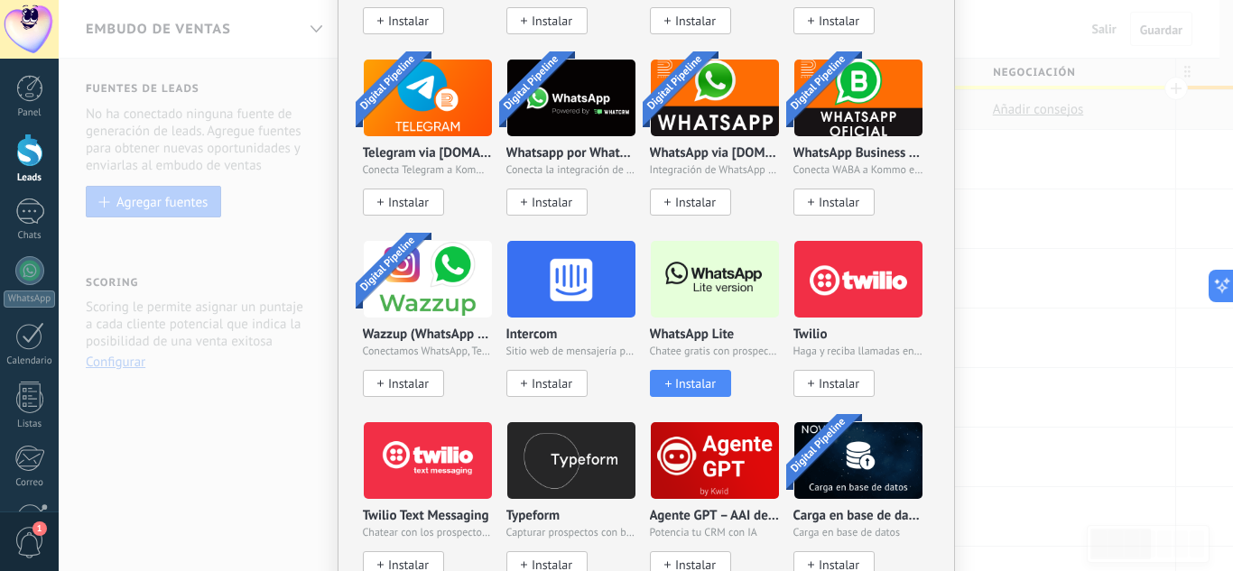
click at [720, 378] on div "Instalar" at bounding box center [689, 383] width 77 height 15
drag, startPoint x: 720, startPoint y: 378, endPoint x: 681, endPoint y: 376, distance: 38.9
click at [681, 376] on span "Instalar" at bounding box center [695, 383] width 41 height 15
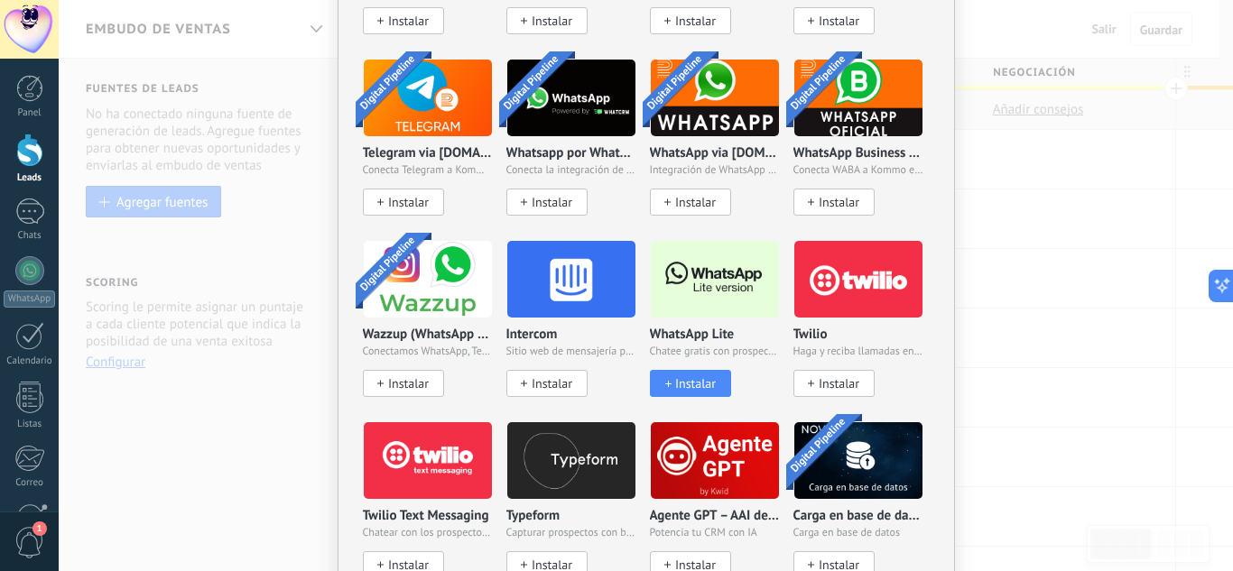
click at [681, 376] on span "Instalar" at bounding box center [695, 383] width 41 height 15
click at [706, 297] on img at bounding box center [715, 280] width 128 height 88
click at [700, 381] on span "Instalar" at bounding box center [695, 383] width 41 height 15
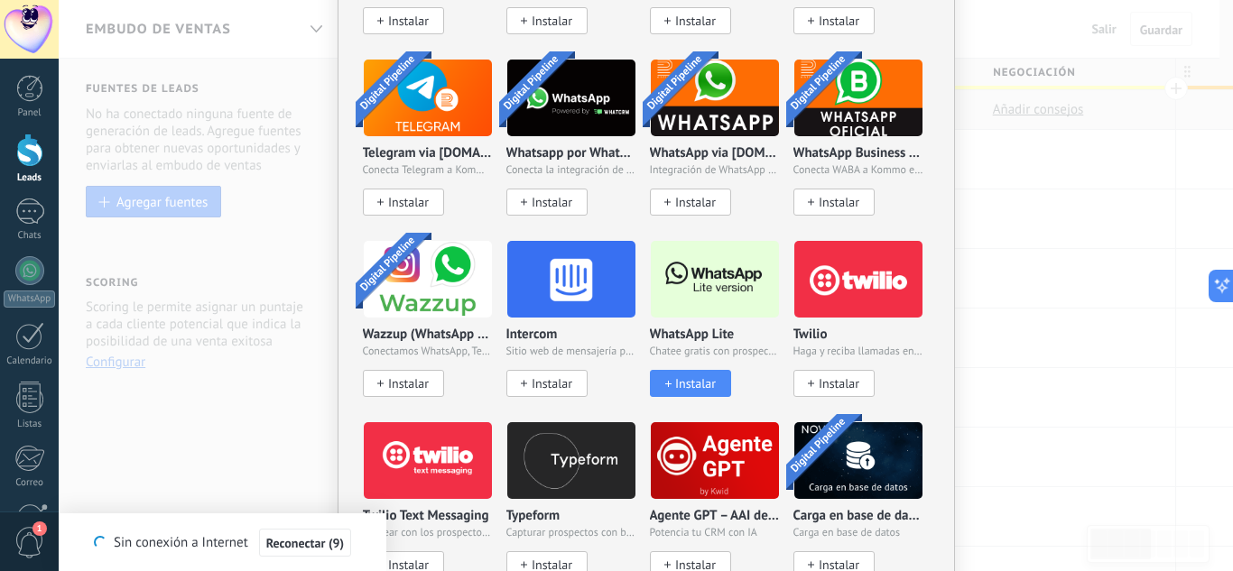
click at [700, 381] on span "Instalar" at bounding box center [695, 383] width 41 height 15
click at [690, 377] on span "Instalar" at bounding box center [695, 383] width 41 height 15
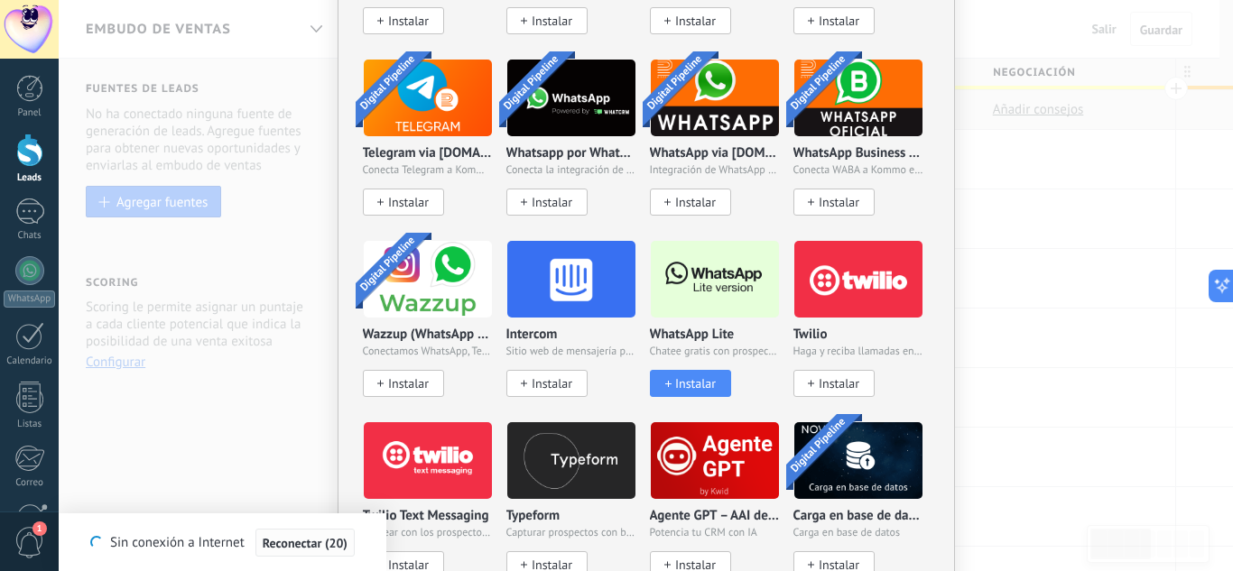
click at [297, 530] on button "Reconectar (20)" at bounding box center [304, 543] width 99 height 29
click at [316, 550] on span "Reconectar (18)" at bounding box center [295, 543] width 85 height 13
